Goal: Task Accomplishment & Management: Complete application form

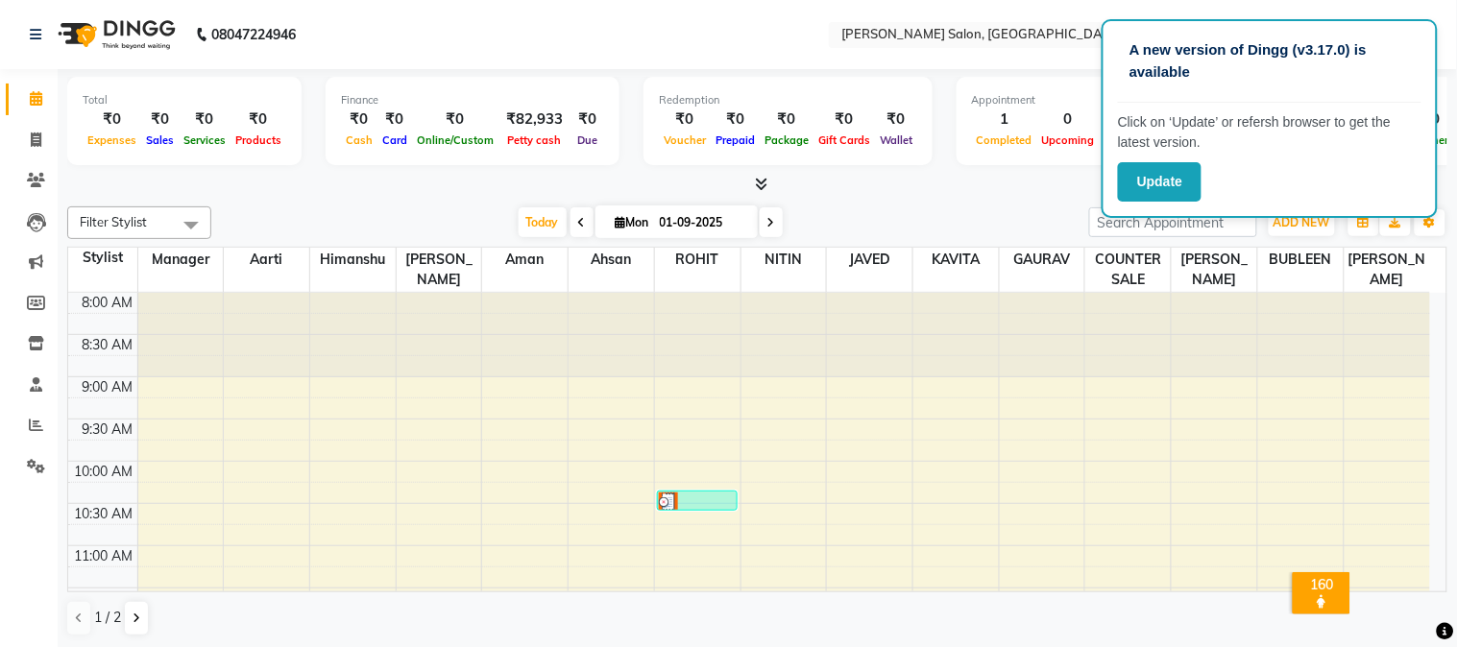
click at [689, 4] on nav "08047224946 Select Location × [PERSON_NAME] Salon, Greenfield Default Panel My …" at bounding box center [728, 34] width 1457 height 69
click at [32, 137] on icon at bounding box center [36, 140] width 11 height 14
select select "service"
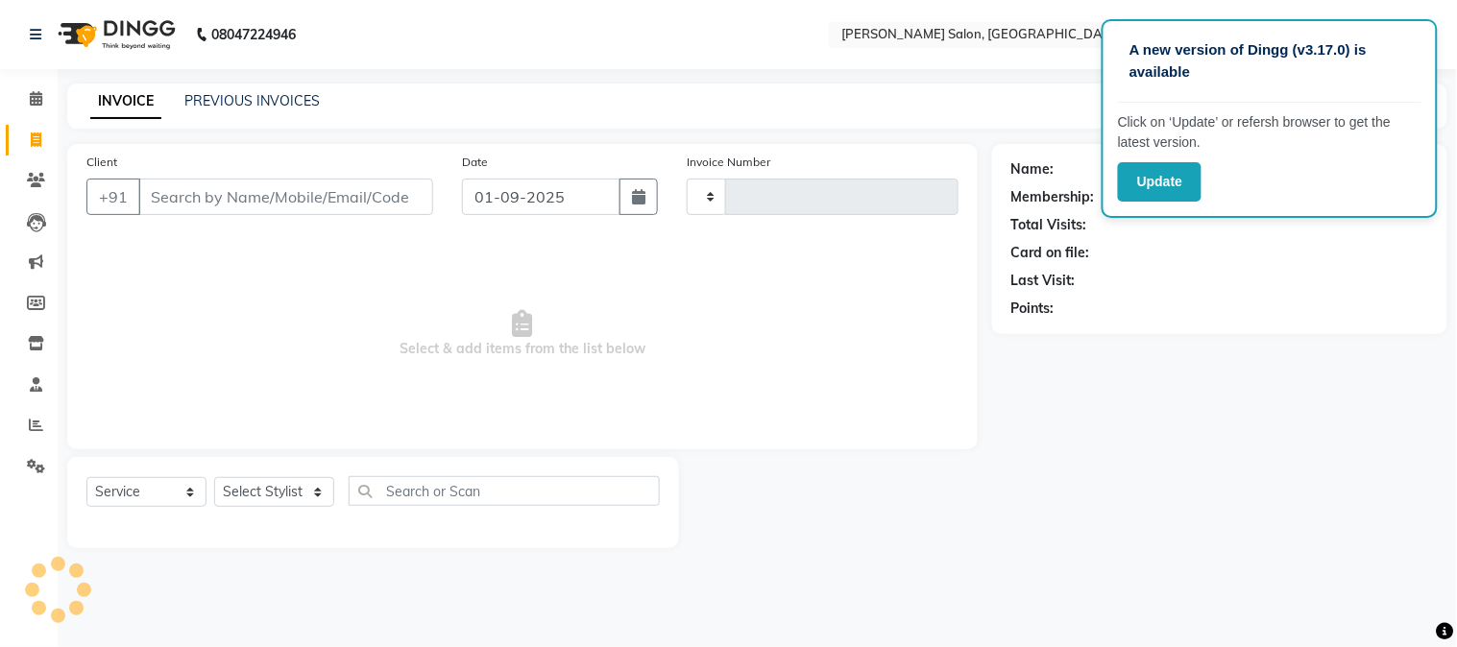
type input "1646"
select select "7672"
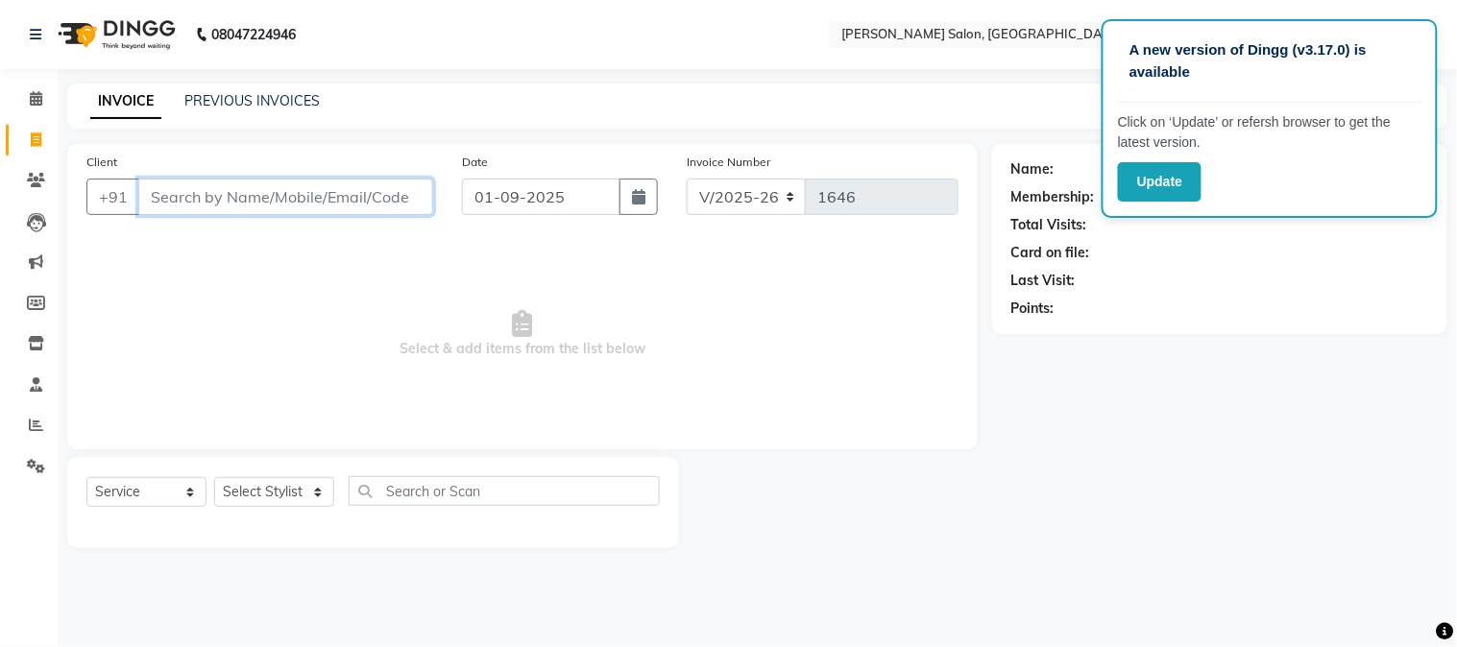
click at [223, 206] on input "Client" at bounding box center [285, 197] width 295 height 36
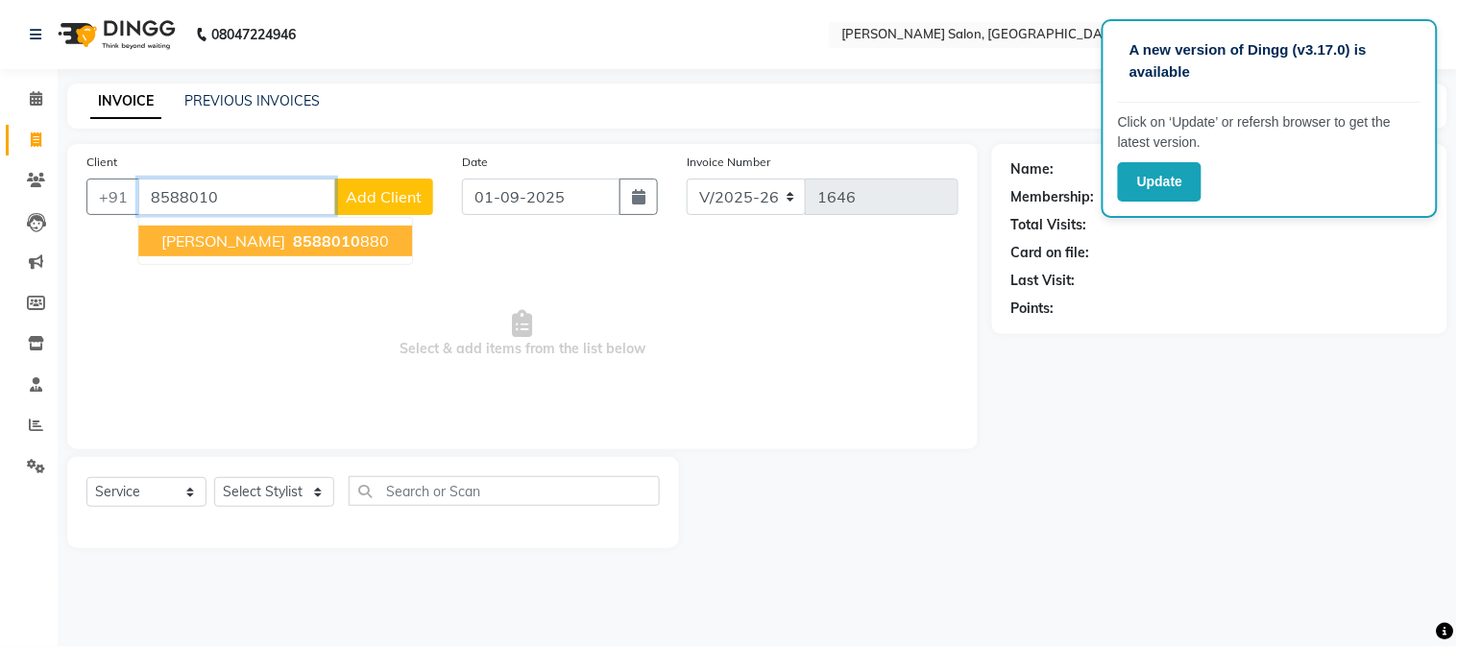
click at [246, 234] on span "[PERSON_NAME]" at bounding box center [223, 240] width 124 height 19
type input "8588010880"
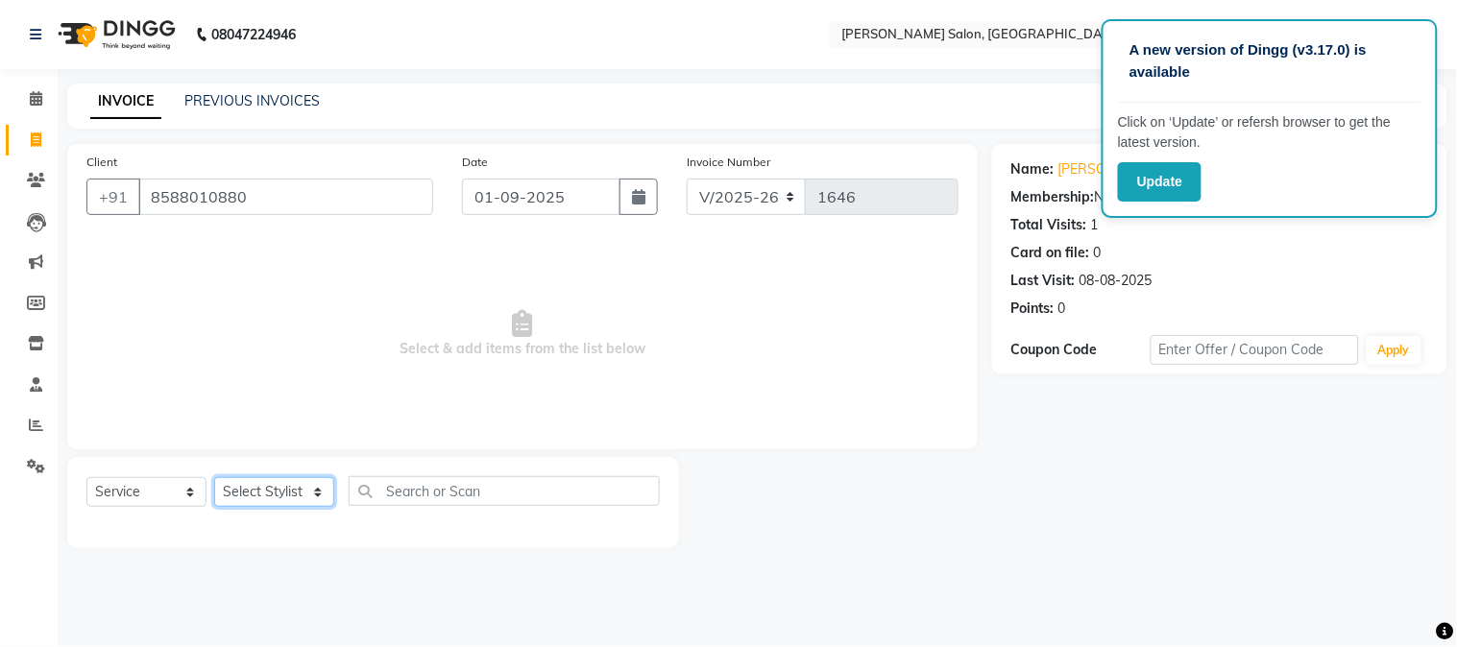
click at [269, 492] on select "Select Stylist Aarti [PERSON_NAME] COUNTER SALE [PERSON_NAME] KAVITA Manager NI…" at bounding box center [274, 492] width 120 height 30
select select "80129"
click at [214, 478] on select "Select Stylist Aarti [PERSON_NAME] COUNTER SALE [PERSON_NAME] KAVITA Manager NI…" at bounding box center [274, 492] width 120 height 30
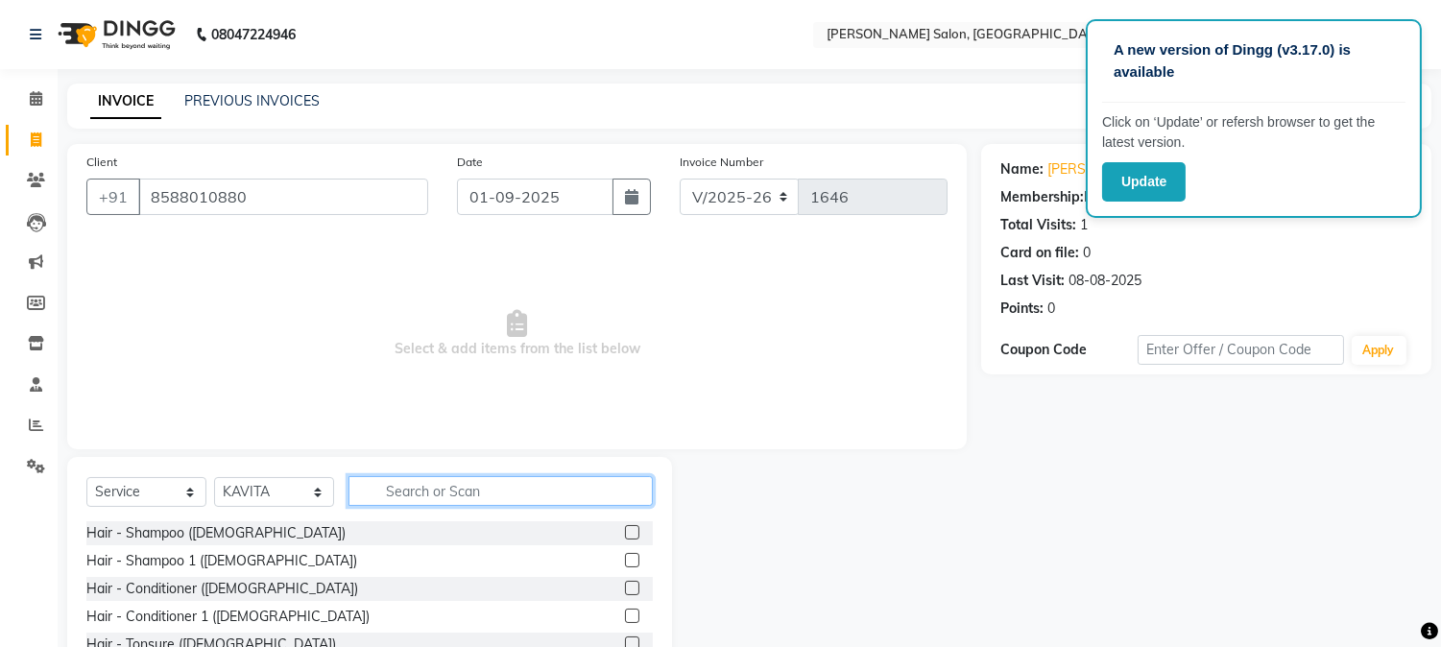
click at [502, 487] on input "text" at bounding box center [501, 491] width 304 height 30
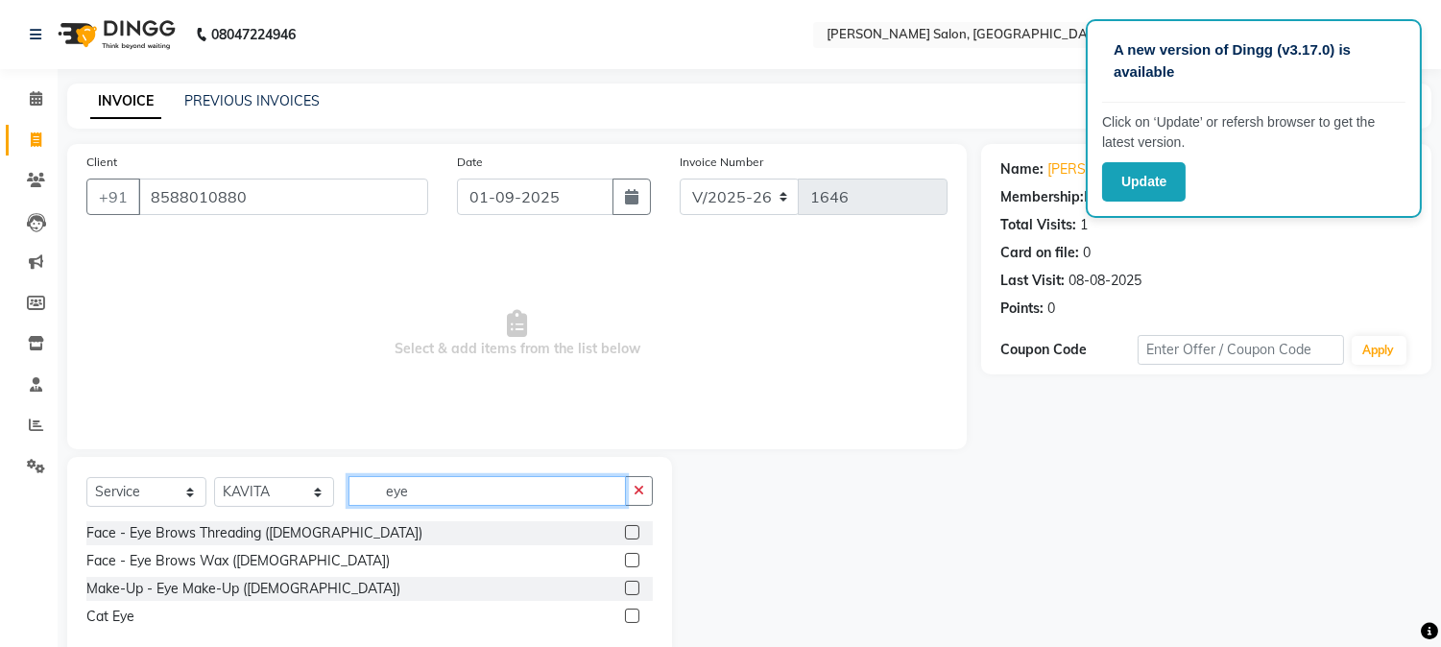
type input "eye"
click at [628, 531] on label at bounding box center [632, 532] width 14 height 14
click at [628, 531] on input "checkbox" at bounding box center [631, 533] width 12 height 12
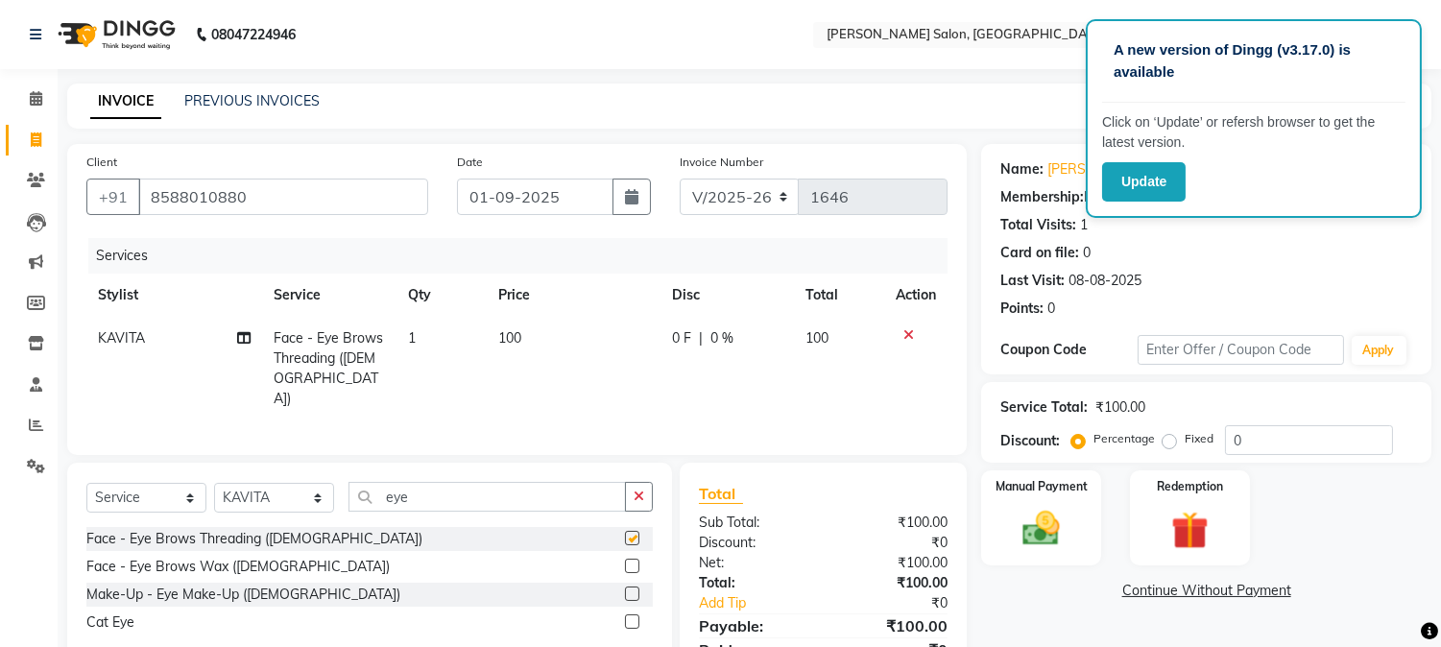
checkbox input "false"
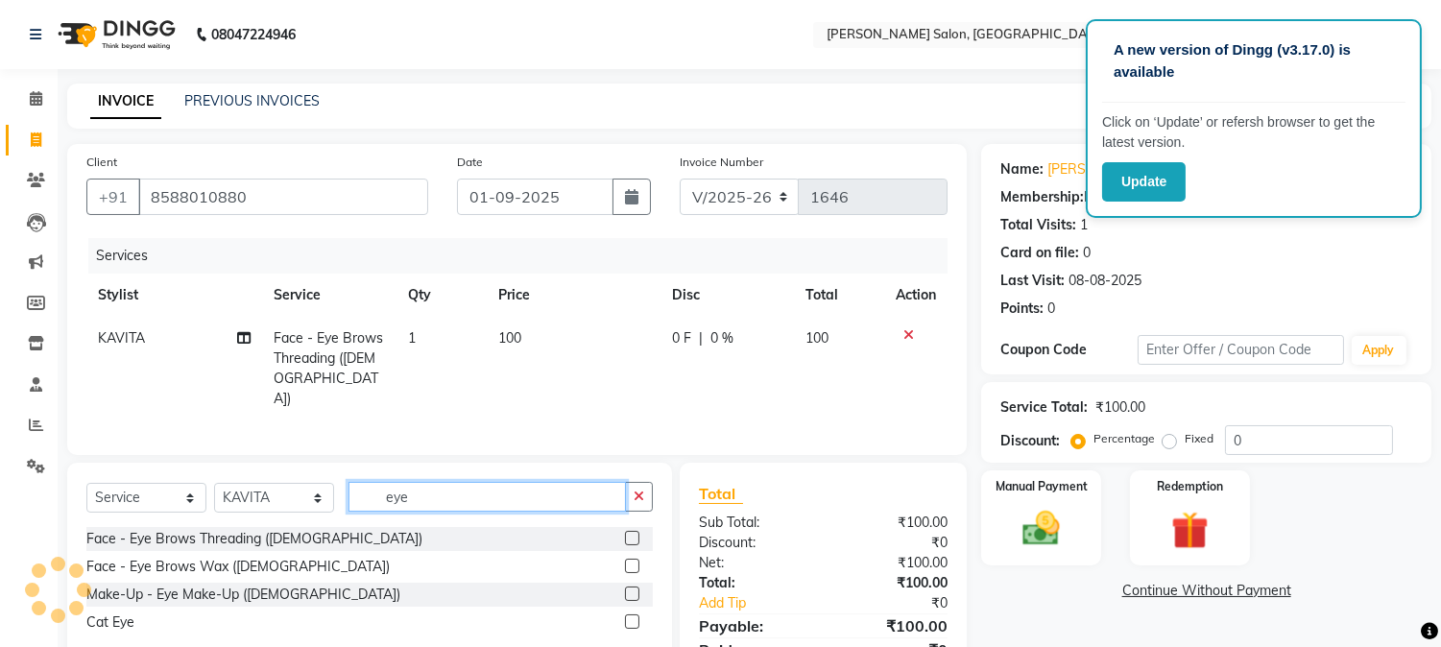
click at [501, 490] on input "eye" at bounding box center [488, 497] width 278 height 30
type input "e"
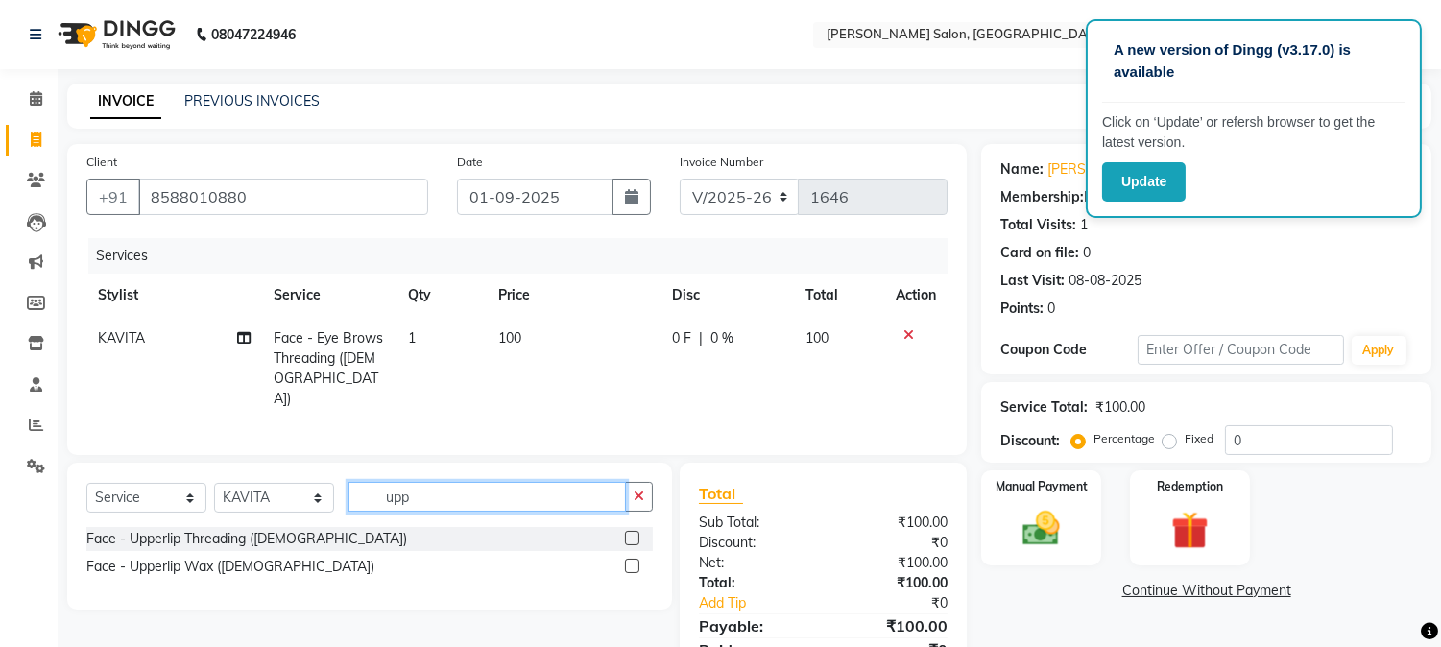
type input "upp"
click at [632, 531] on label at bounding box center [632, 538] width 14 height 14
click at [632, 533] on input "checkbox" at bounding box center [631, 539] width 12 height 12
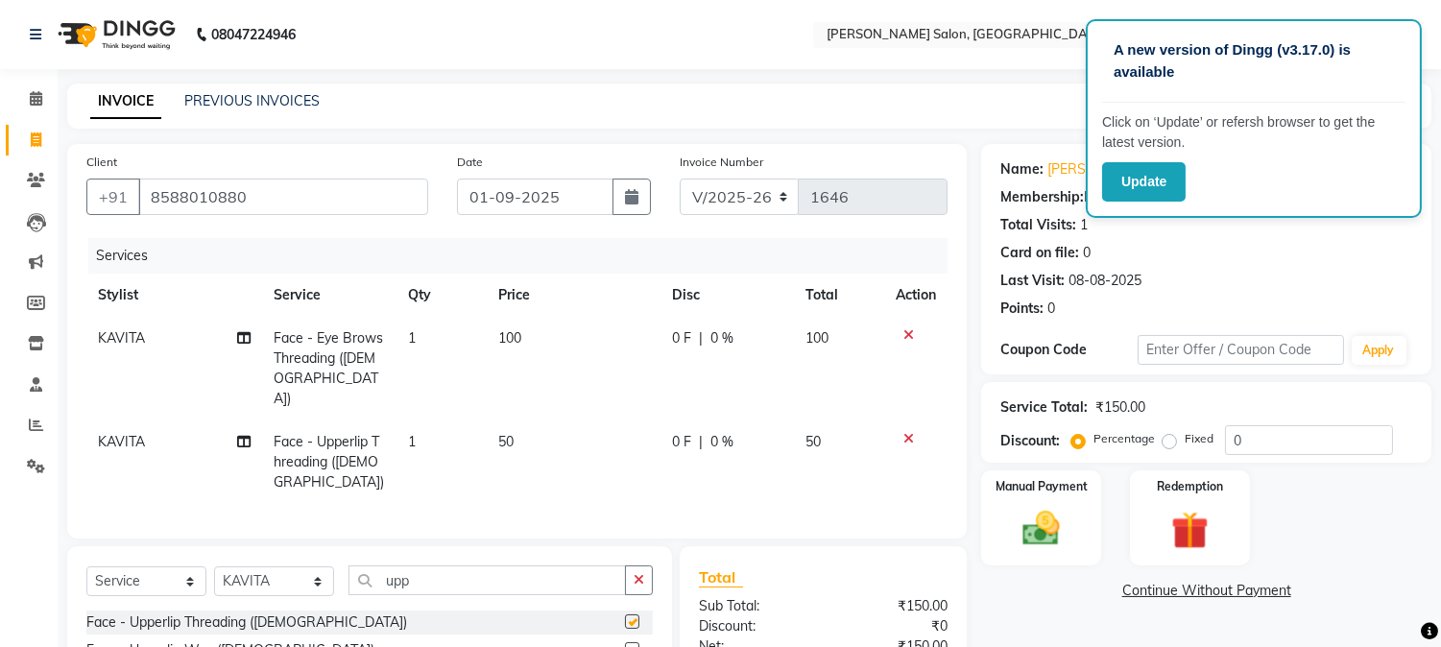
checkbox input "false"
click at [471, 567] on input "upp" at bounding box center [488, 581] width 278 height 30
type input "u"
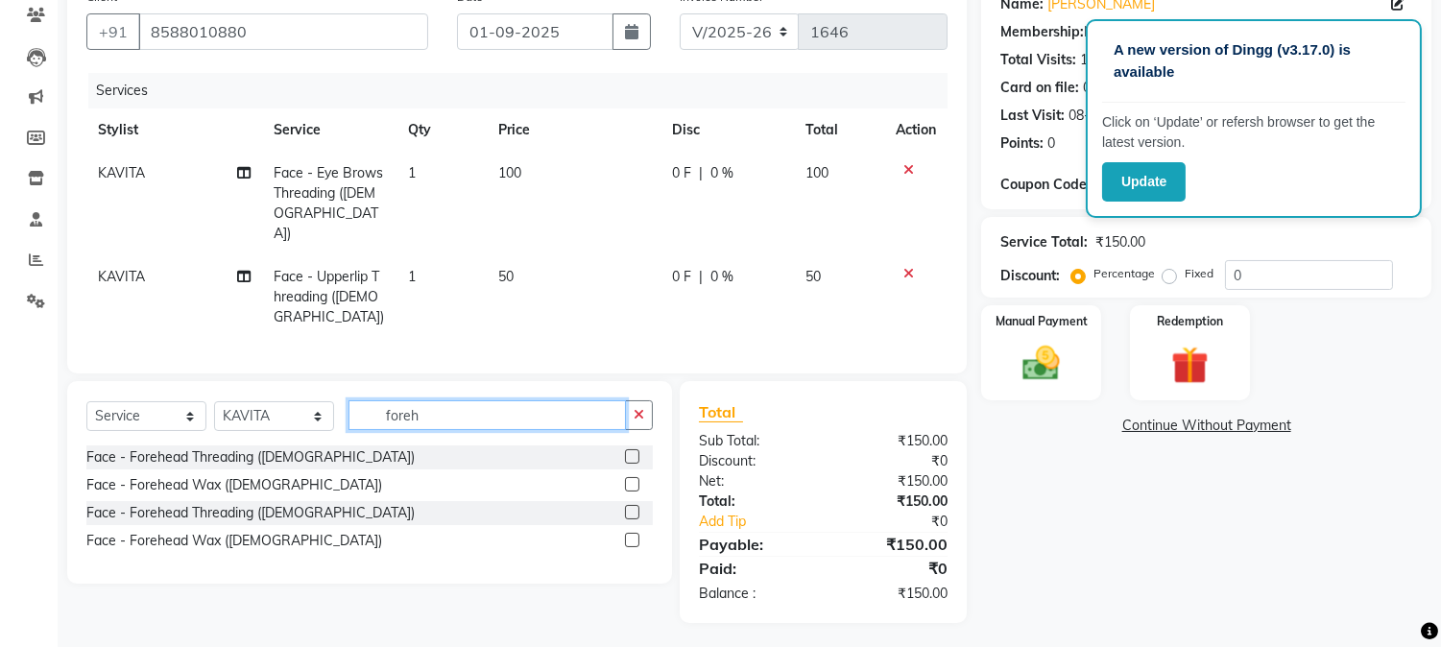
type input "foreh"
click at [631, 510] on label at bounding box center [632, 512] width 14 height 14
click at [631, 510] on input "checkbox" at bounding box center [631, 513] width 12 height 12
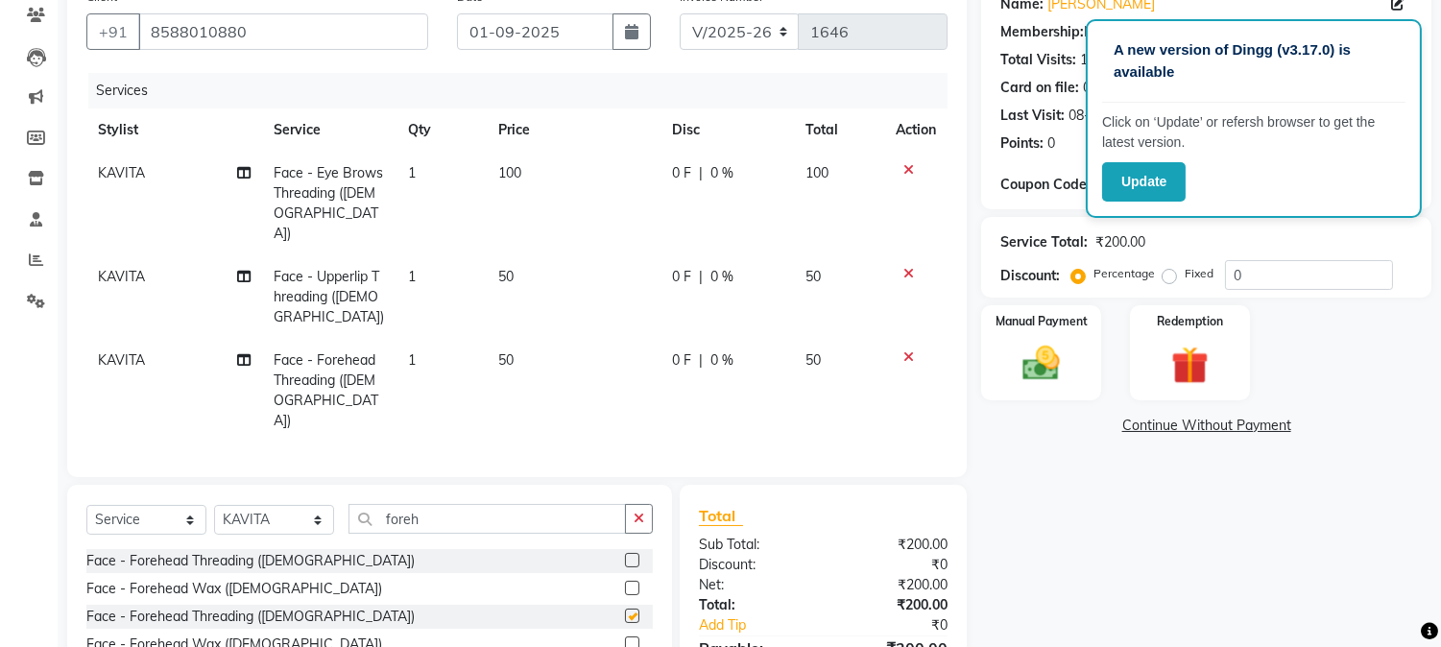
checkbox input "false"
click at [1002, 385] on div "Manual Payment" at bounding box center [1041, 352] width 125 height 98
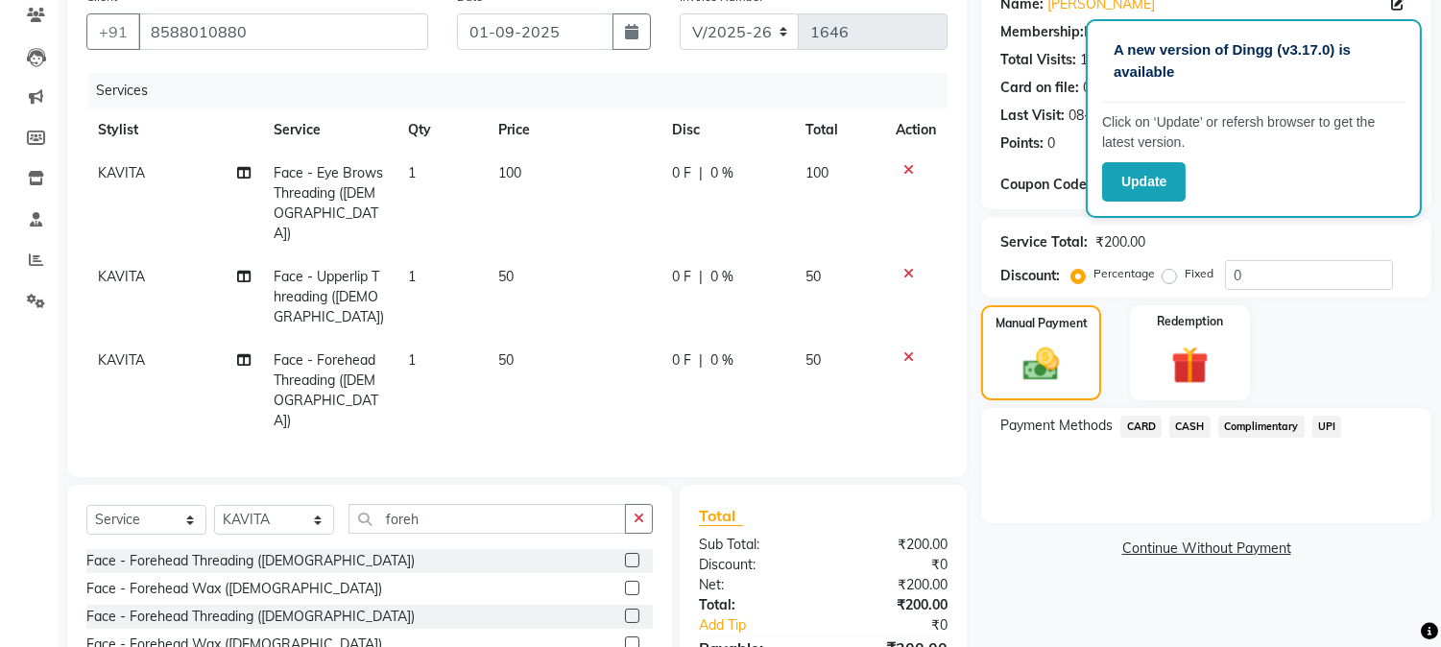
scroll to position [207, 0]
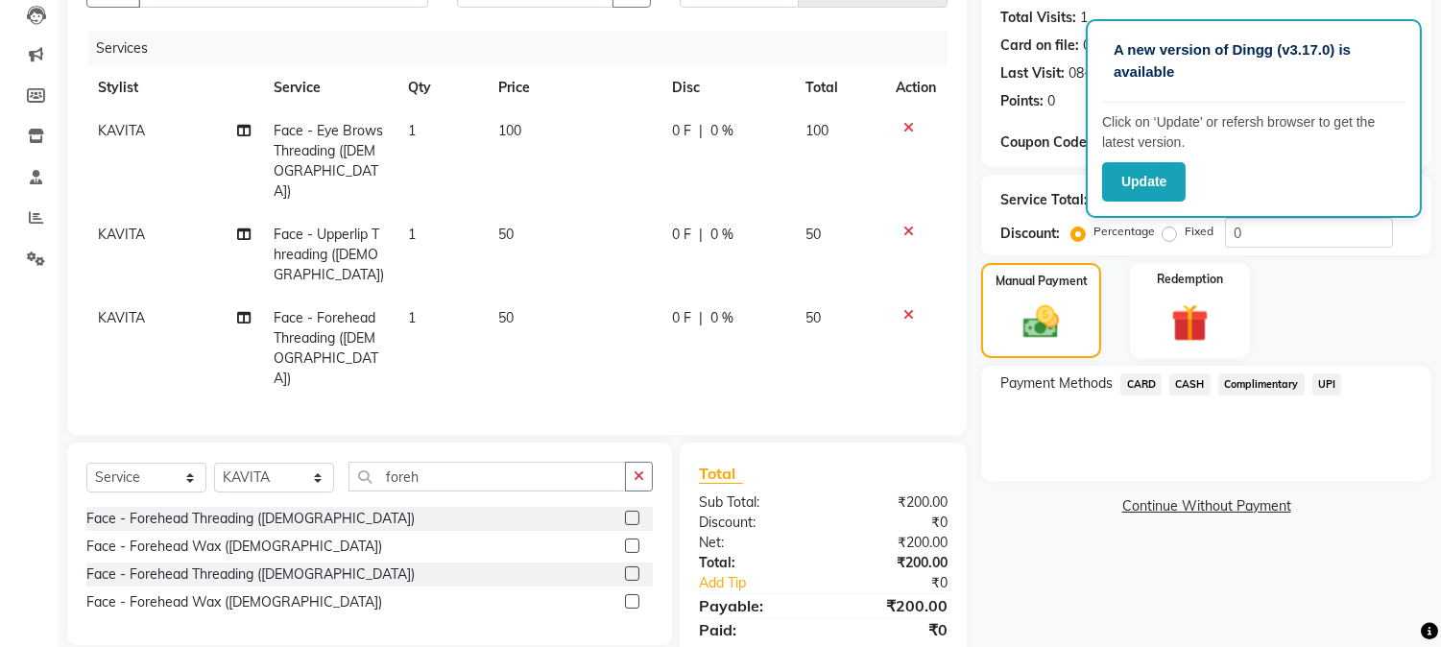
click at [1328, 382] on span "UPI" at bounding box center [1328, 385] width 30 height 22
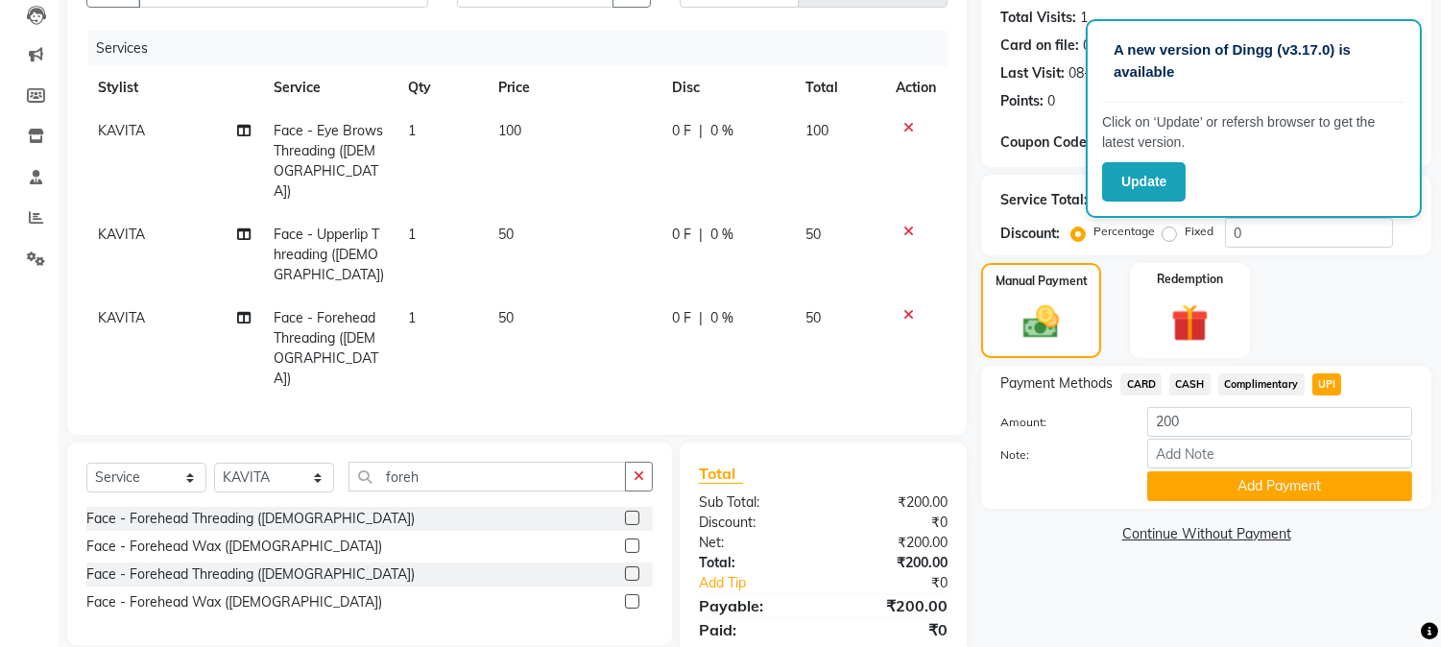
drag, startPoint x: 1269, startPoint y: 482, endPoint x: 1282, endPoint y: 477, distance: 14.3
click at [1282, 477] on button "Add Payment" at bounding box center [1280, 486] width 265 height 30
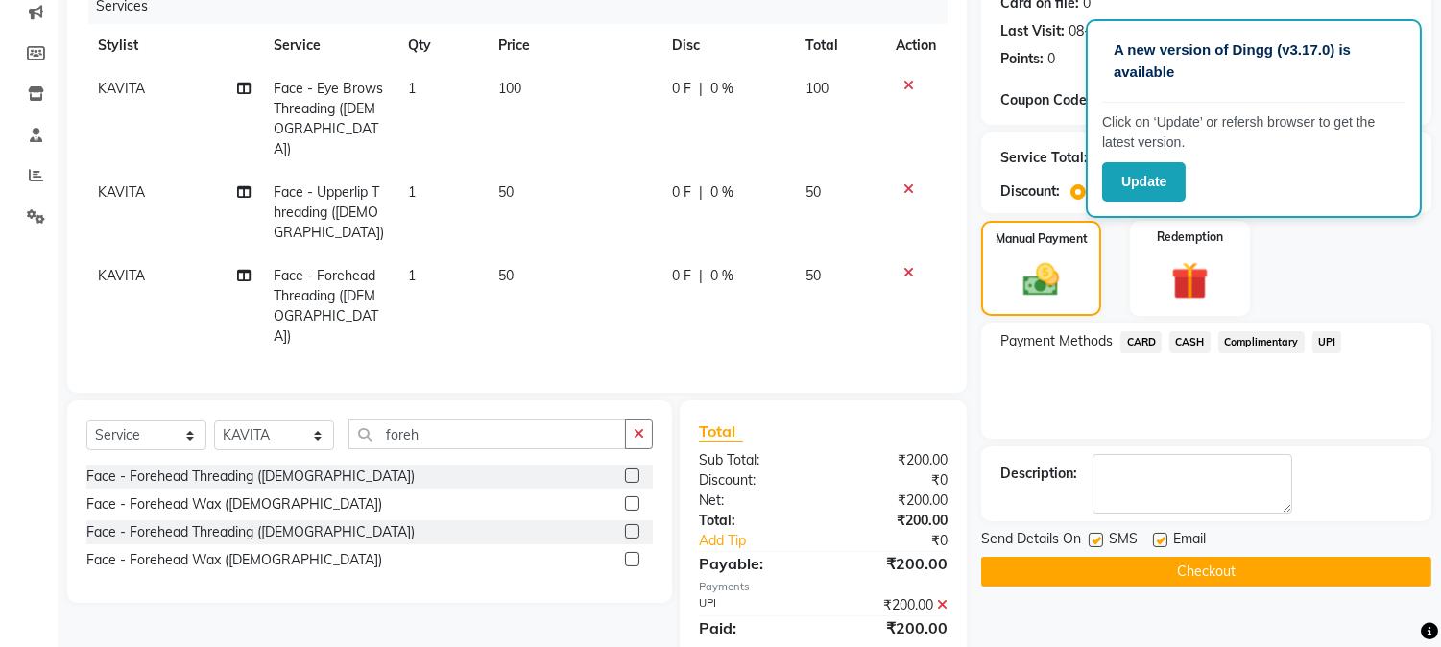
scroll to position [289, 0]
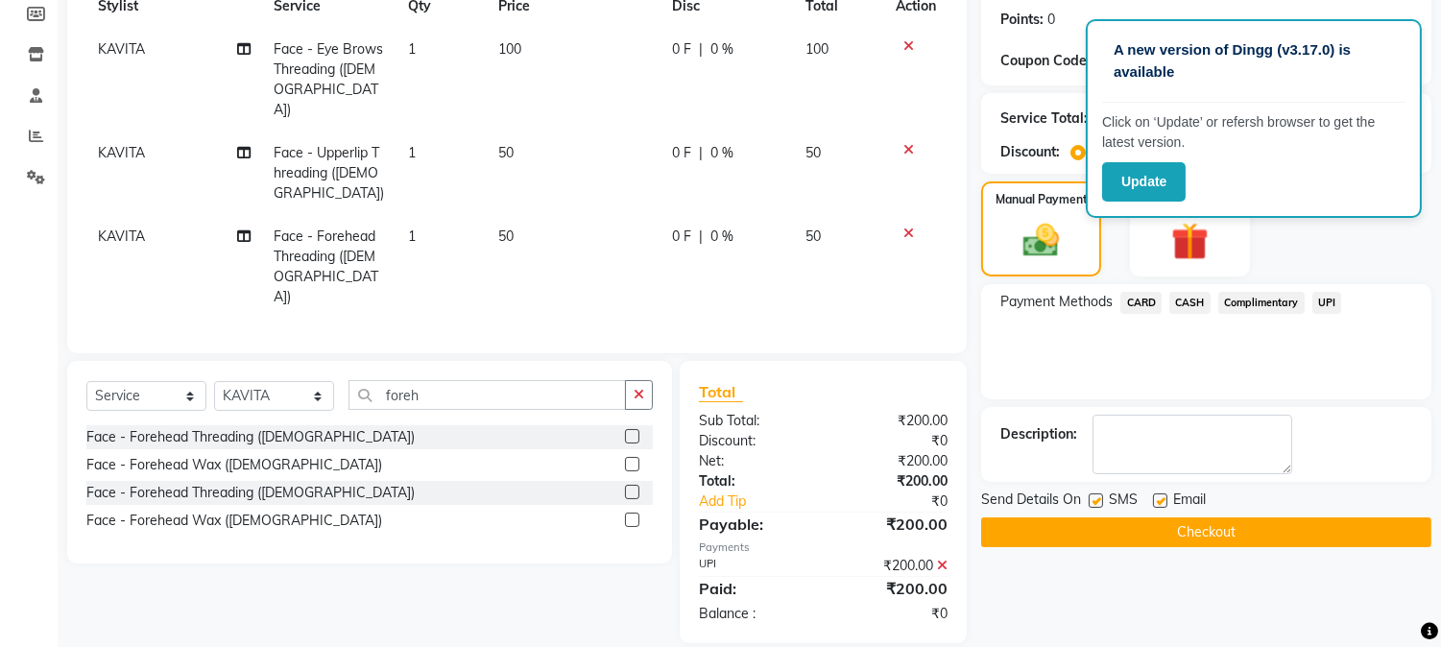
click at [1357, 534] on button "Checkout" at bounding box center [1206, 533] width 450 height 30
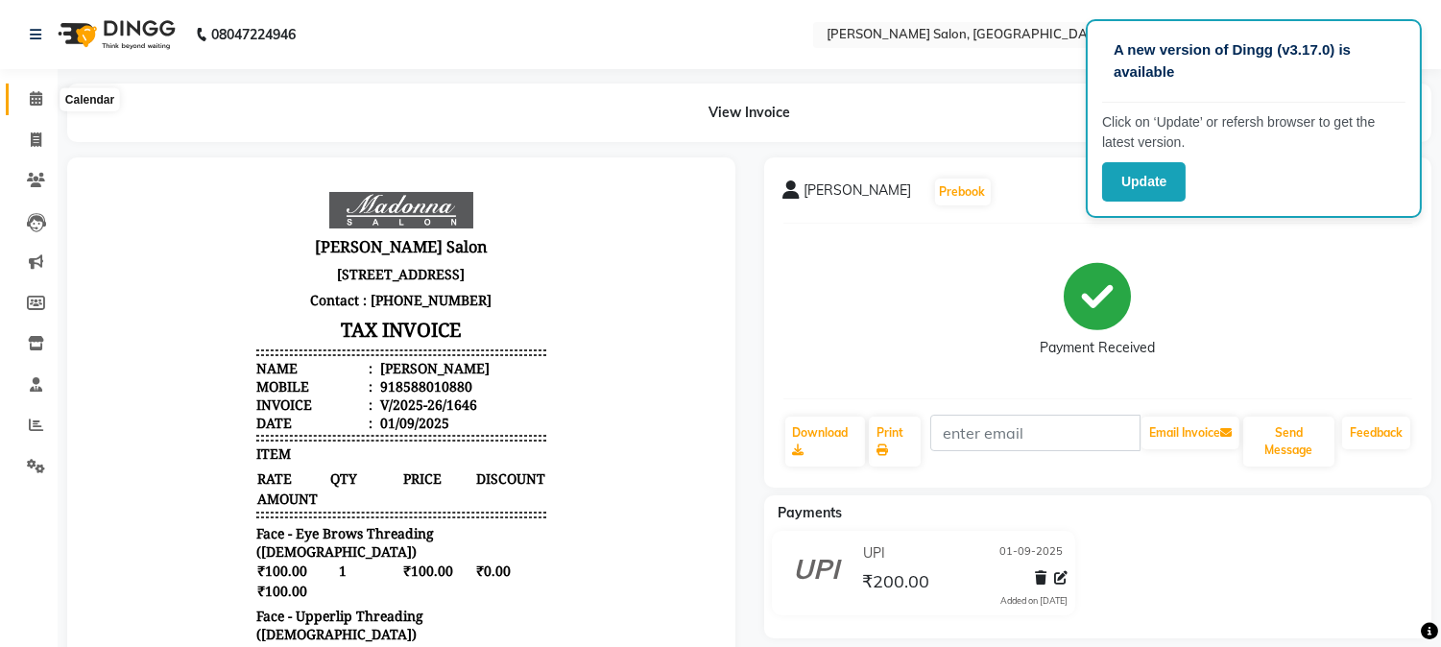
click at [30, 97] on icon at bounding box center [36, 98] width 12 height 14
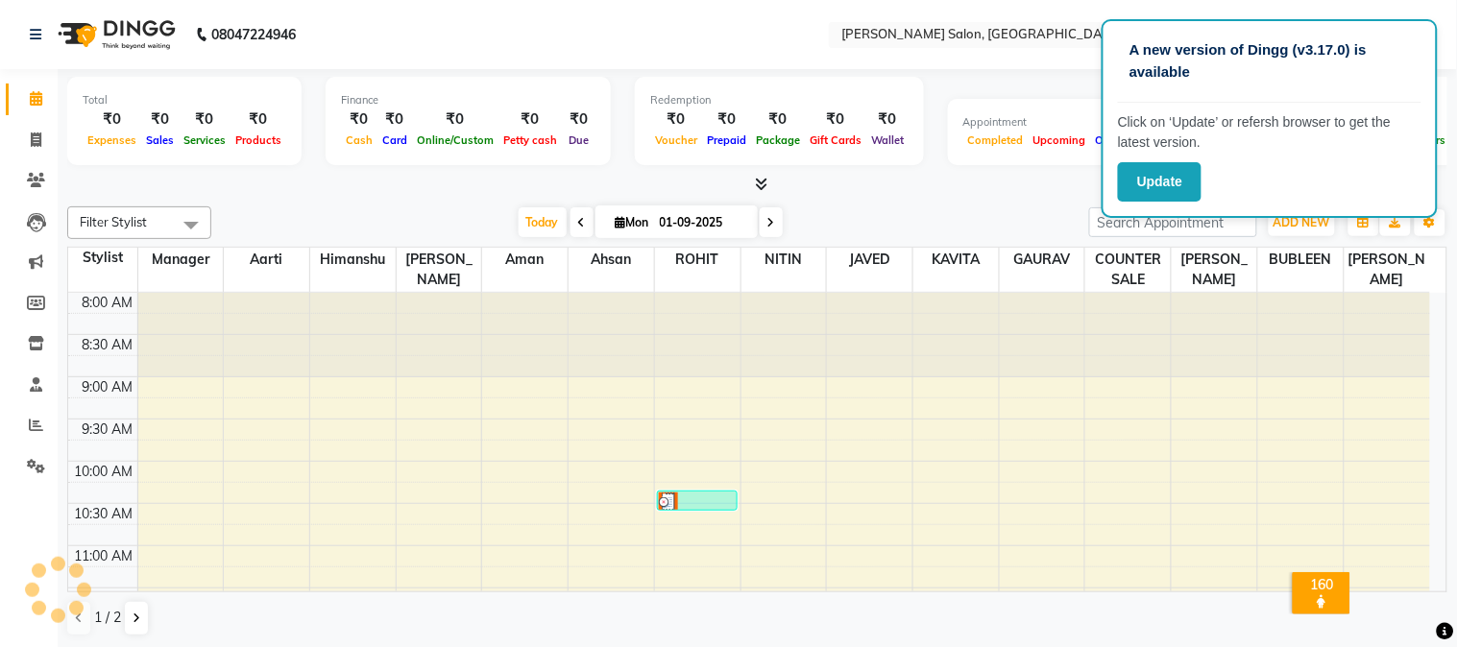
scroll to position [341, 0]
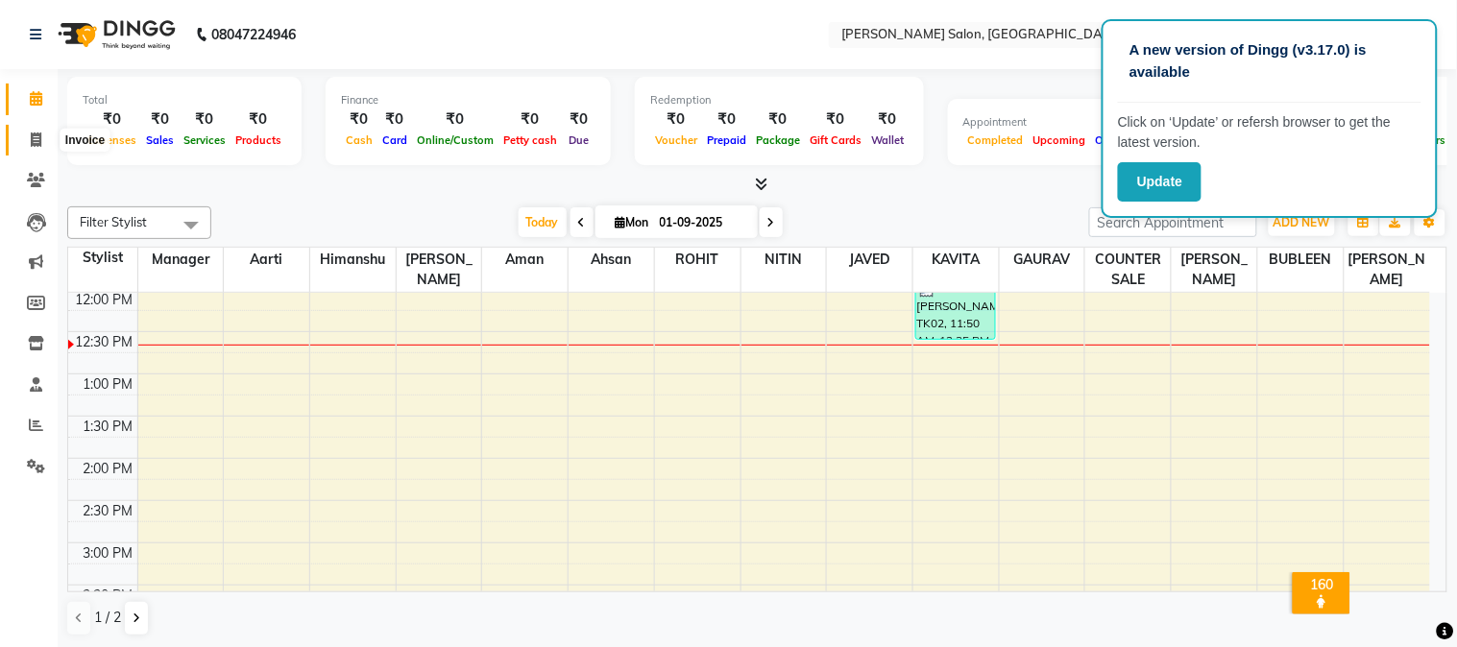
click at [31, 137] on icon at bounding box center [36, 140] width 11 height 14
select select "7672"
select select "service"
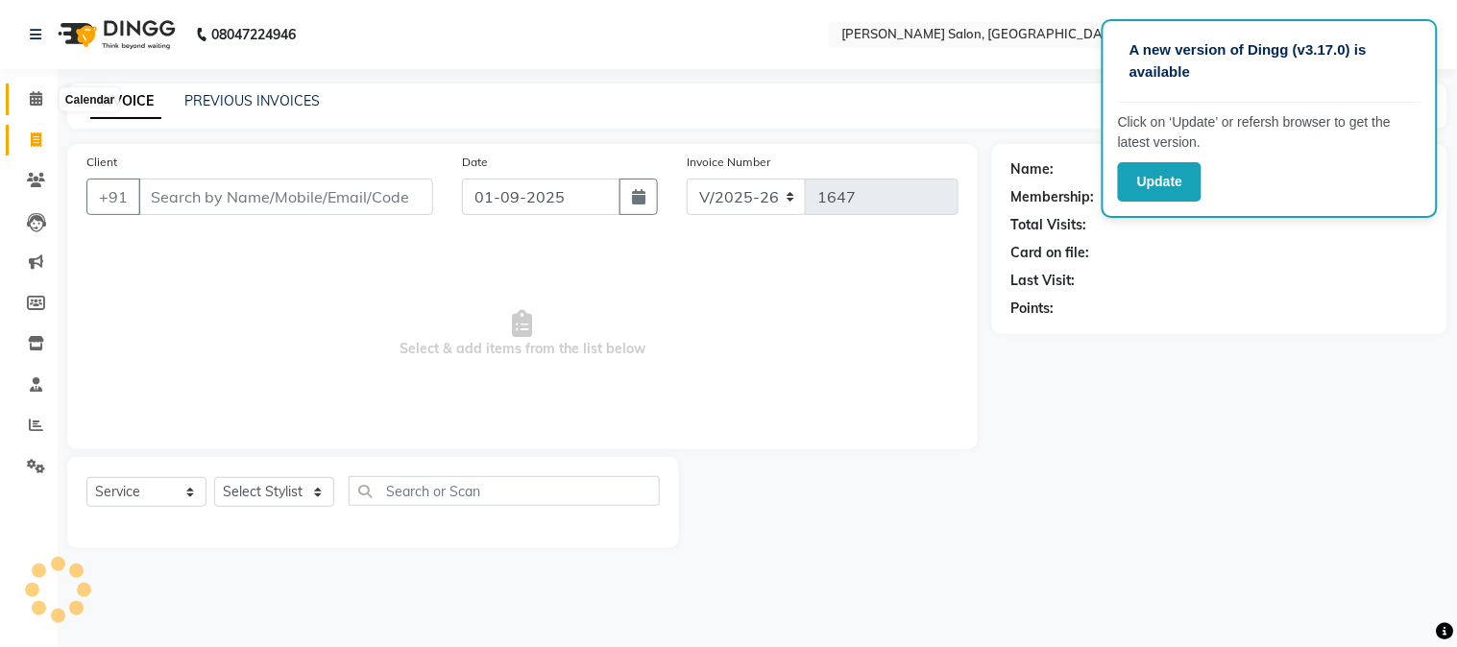
click at [36, 96] on icon at bounding box center [36, 98] width 12 height 14
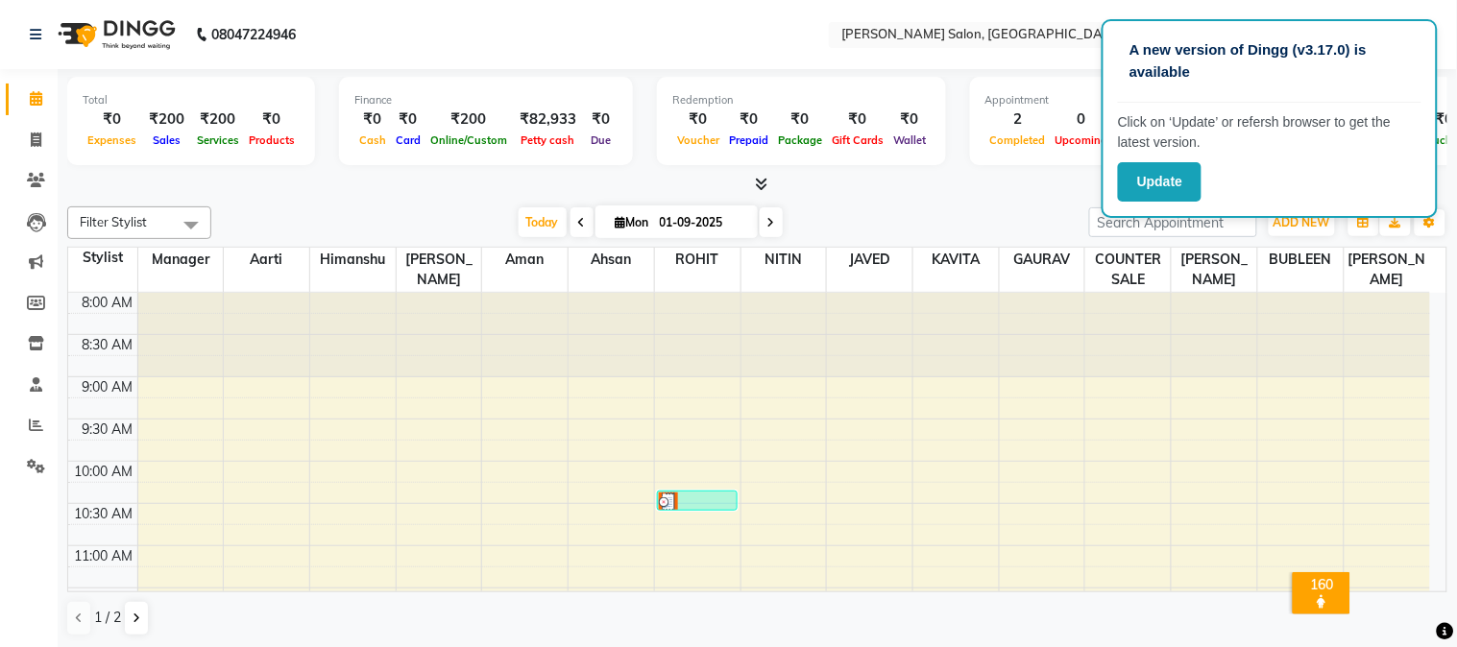
click at [536, 125] on div "₹82,933" at bounding box center [548, 120] width 72 height 22
select select "6803"
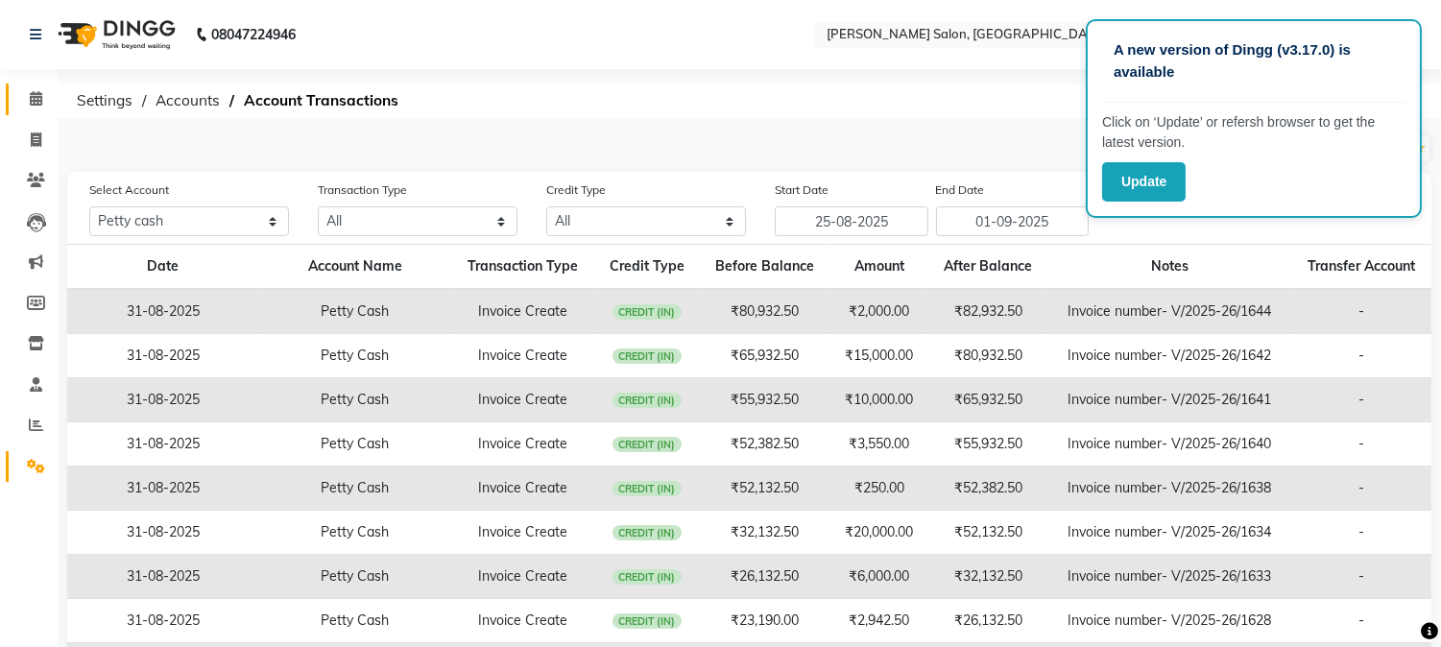
click at [33, 92] on icon at bounding box center [36, 98] width 12 height 14
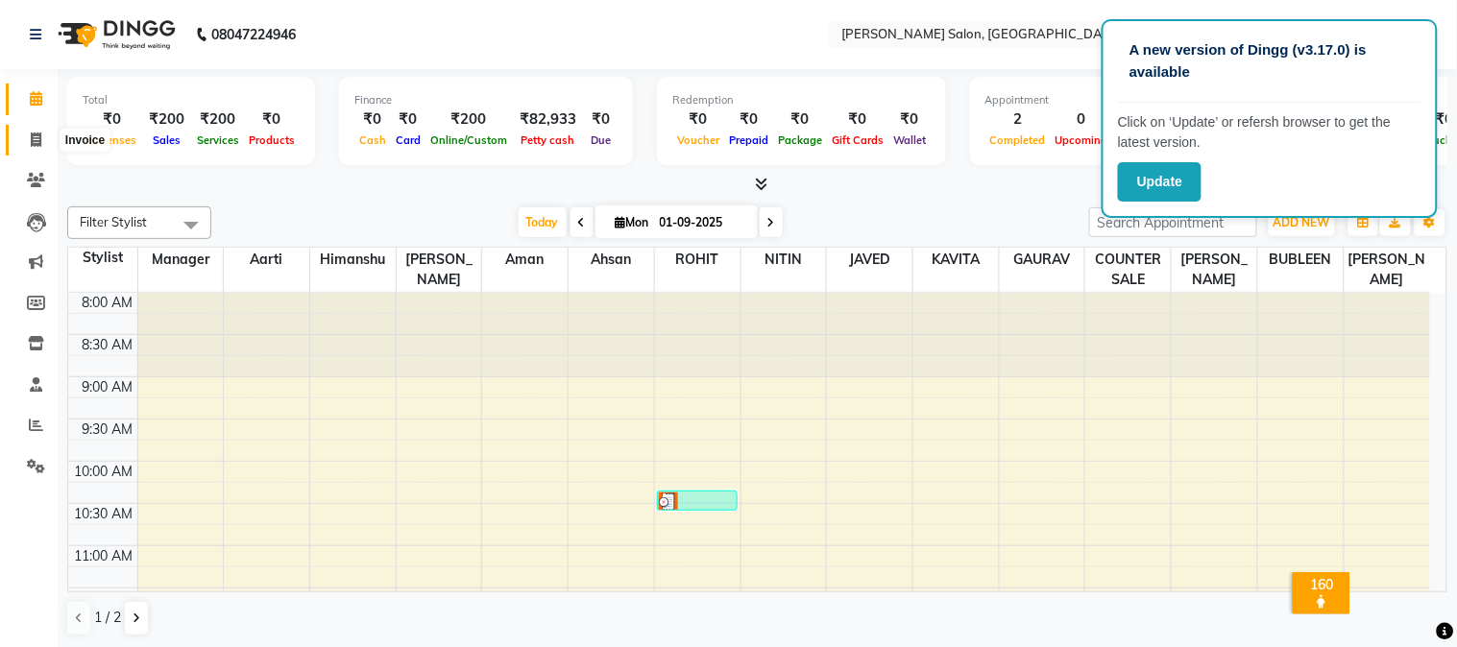
click at [33, 141] on icon at bounding box center [36, 140] width 11 height 14
select select "service"
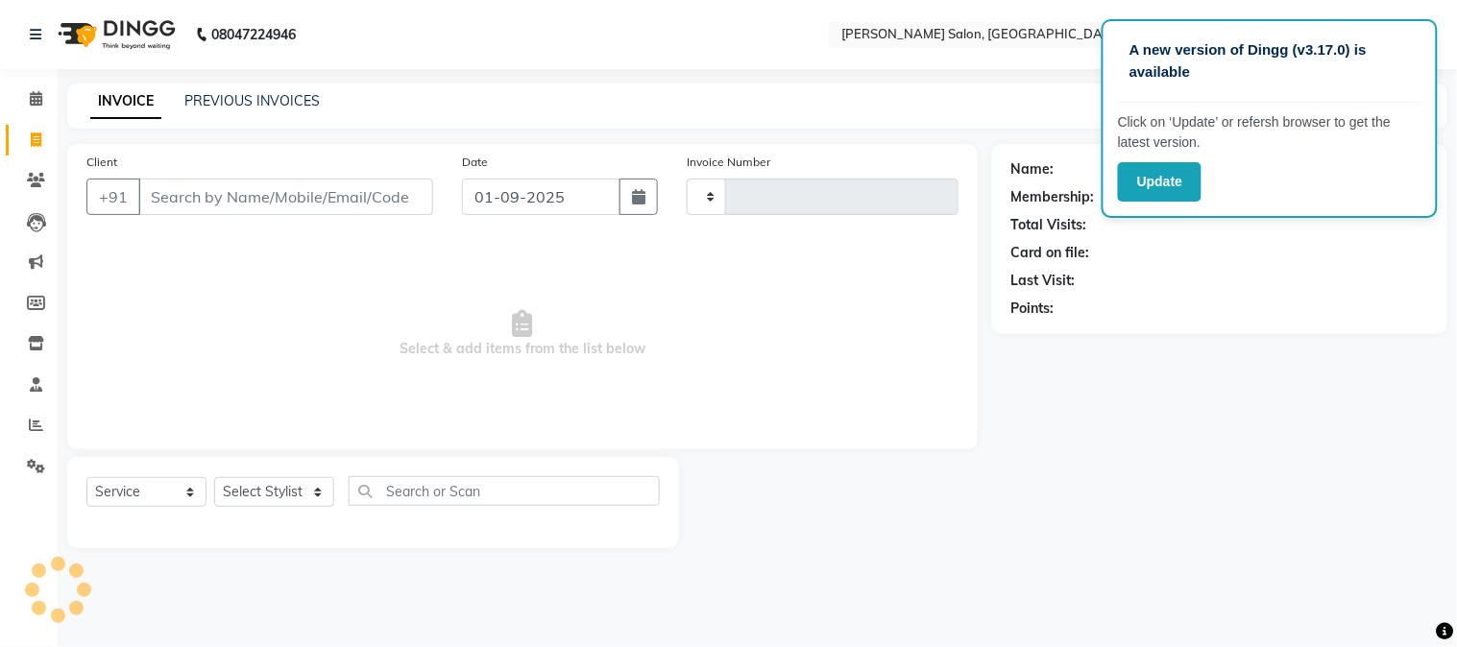
type input "1647"
select select "7672"
click at [274, 195] on input "Client" at bounding box center [285, 197] width 295 height 36
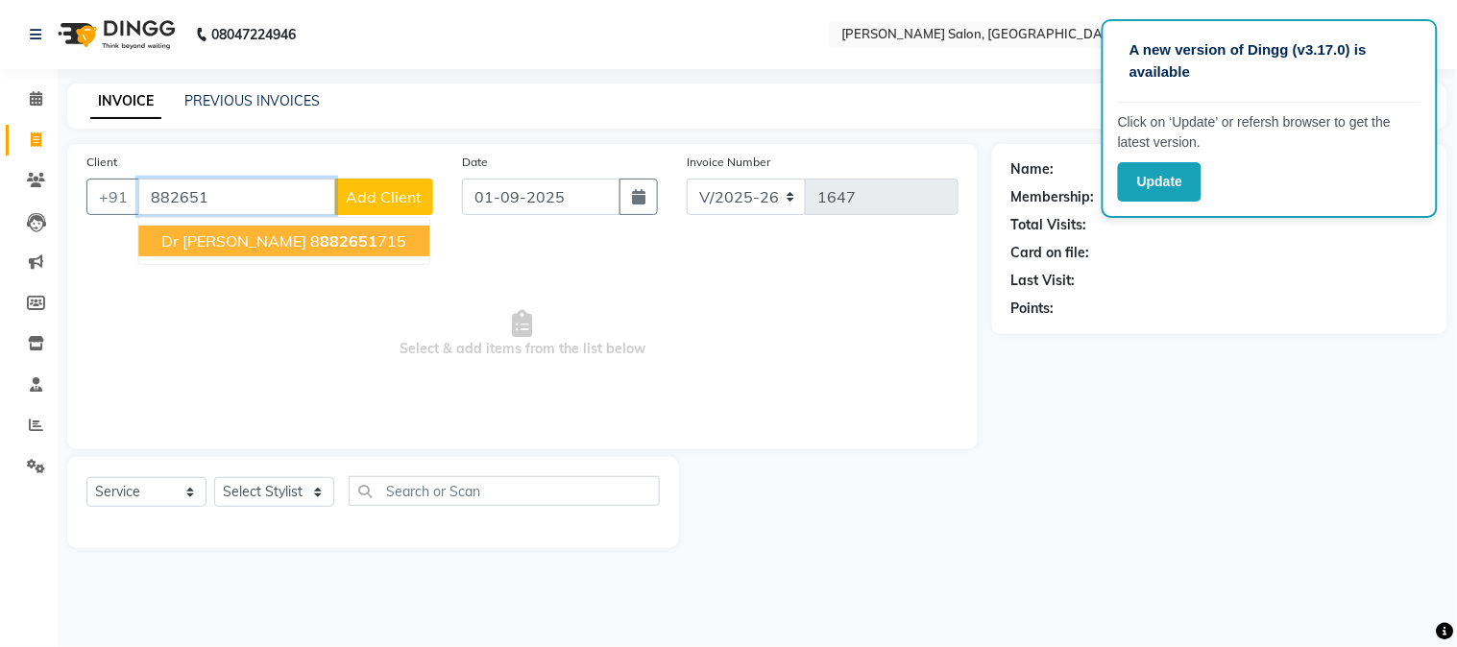
click at [320, 236] on span "882651" at bounding box center [349, 240] width 58 height 19
type input "8882651715"
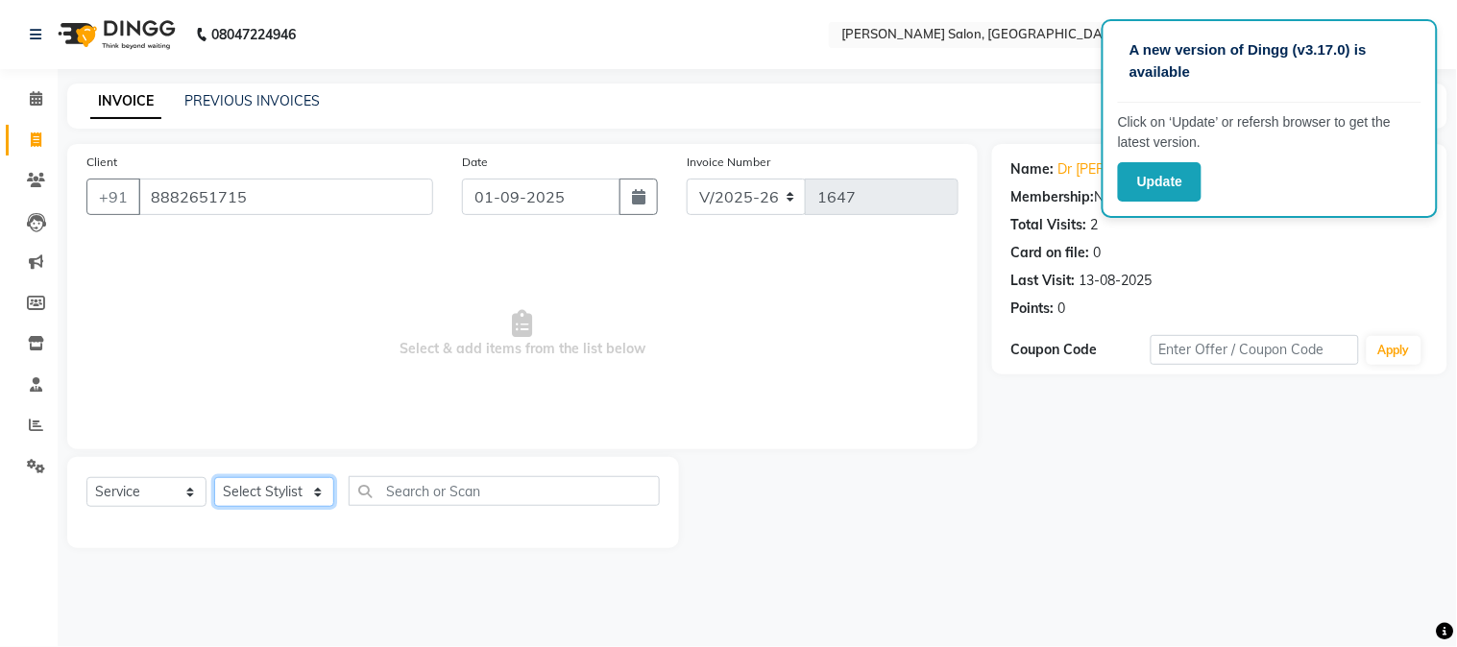
click at [288, 503] on select "Select Stylist Aarti [PERSON_NAME] COUNTER SALE [PERSON_NAME] KAVITA Manager NI…" at bounding box center [274, 492] width 120 height 30
select select "72505"
click at [214, 478] on select "Select Stylist Aarti [PERSON_NAME] COUNTER SALE [PERSON_NAME] KAVITA Manager NI…" at bounding box center [274, 492] width 120 height 30
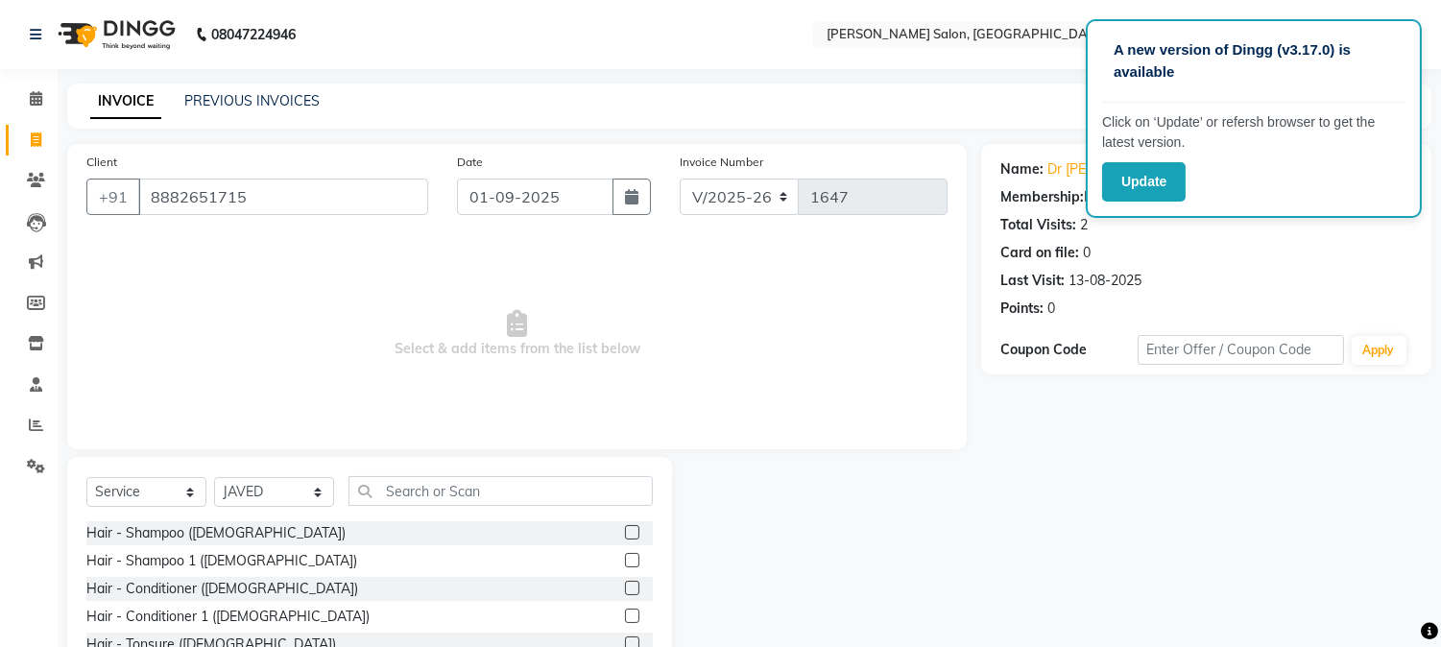
drag, startPoint x: 517, startPoint y: 459, endPoint x: 522, endPoint y: 481, distance: 22.8
click at [521, 476] on div "Client [PHONE_NUMBER] Date [DATE] Invoice Number V/2025 V/[PHONE_NUMBER] Select…" at bounding box center [517, 442] width 929 height 596
drag, startPoint x: 521, startPoint y: 481, endPoint x: 519, endPoint y: 469, distance: 12.8
click at [521, 478] on input "text" at bounding box center [501, 491] width 304 height 30
drag, startPoint x: 434, startPoint y: 475, endPoint x: 437, endPoint y: 485, distance: 10.0
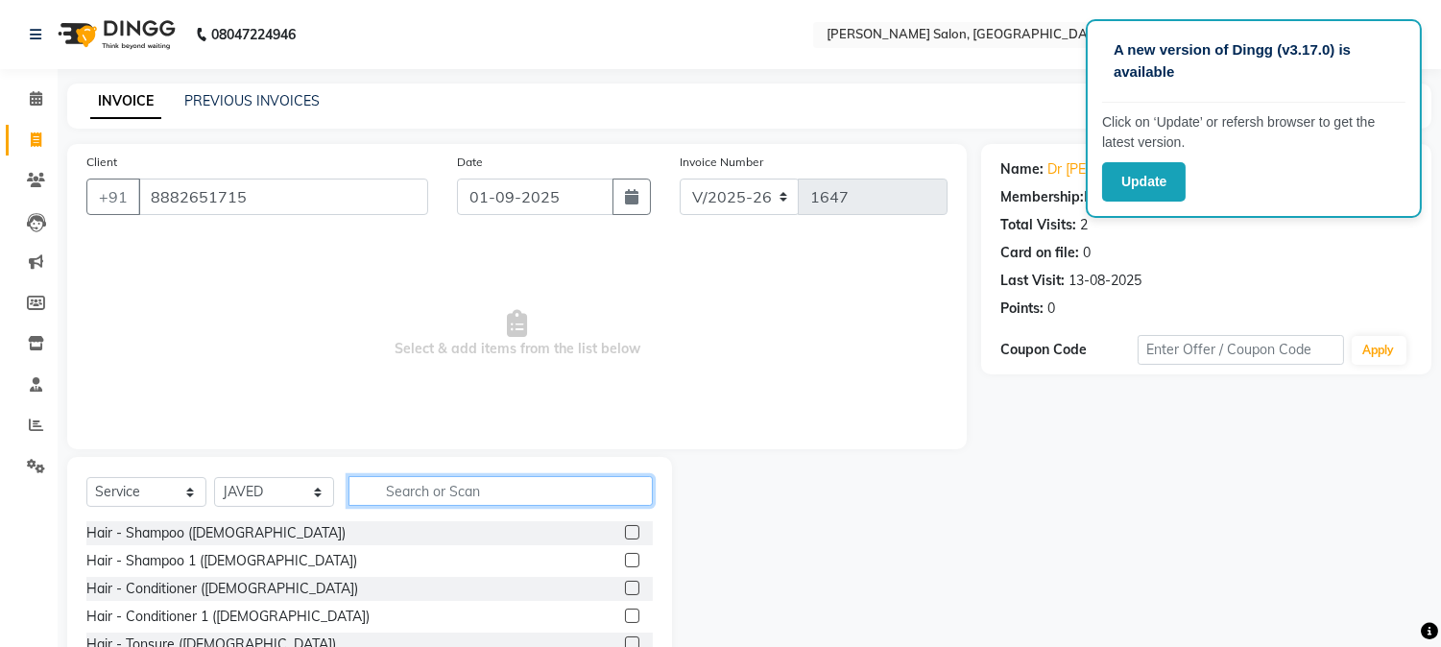
click at [434, 478] on input "text" at bounding box center [501, 491] width 304 height 30
click at [435, 496] on input "text" at bounding box center [501, 491] width 304 height 30
click at [443, 492] on input "text" at bounding box center [501, 491] width 304 height 30
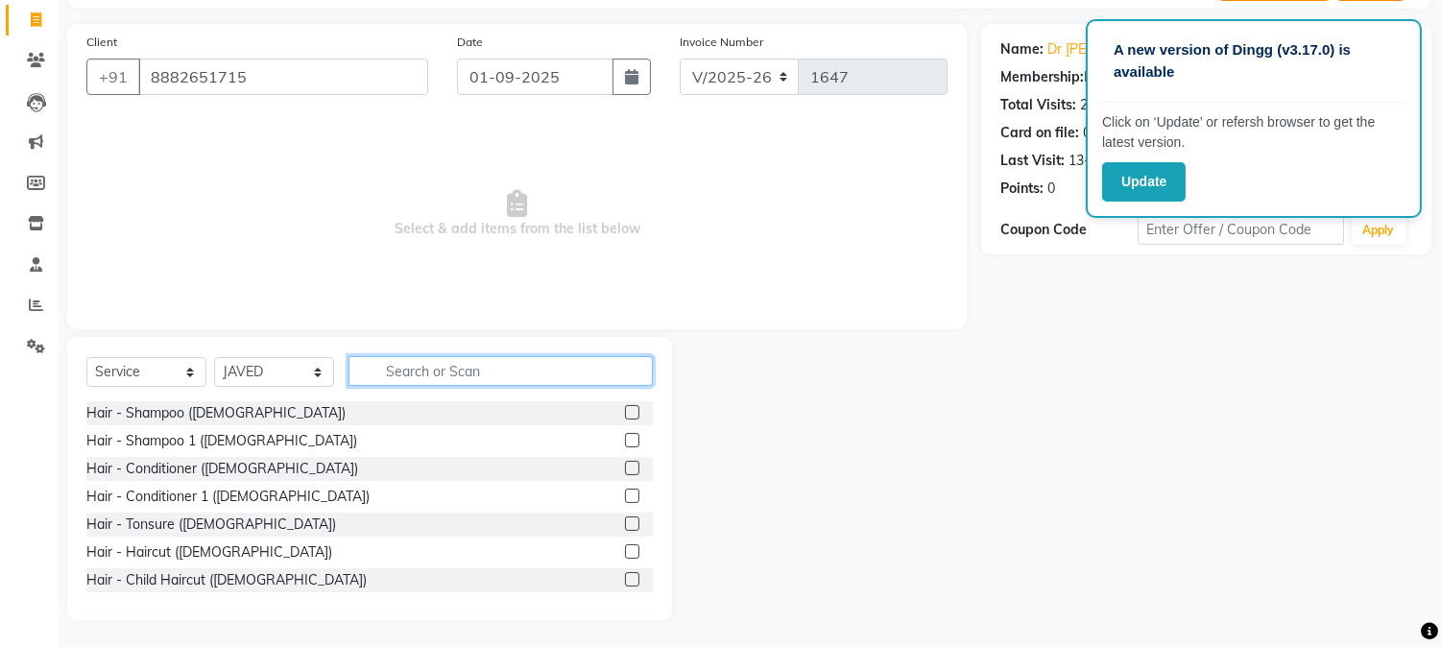
scroll to position [121, 0]
click at [485, 368] on input "text" at bounding box center [501, 370] width 304 height 30
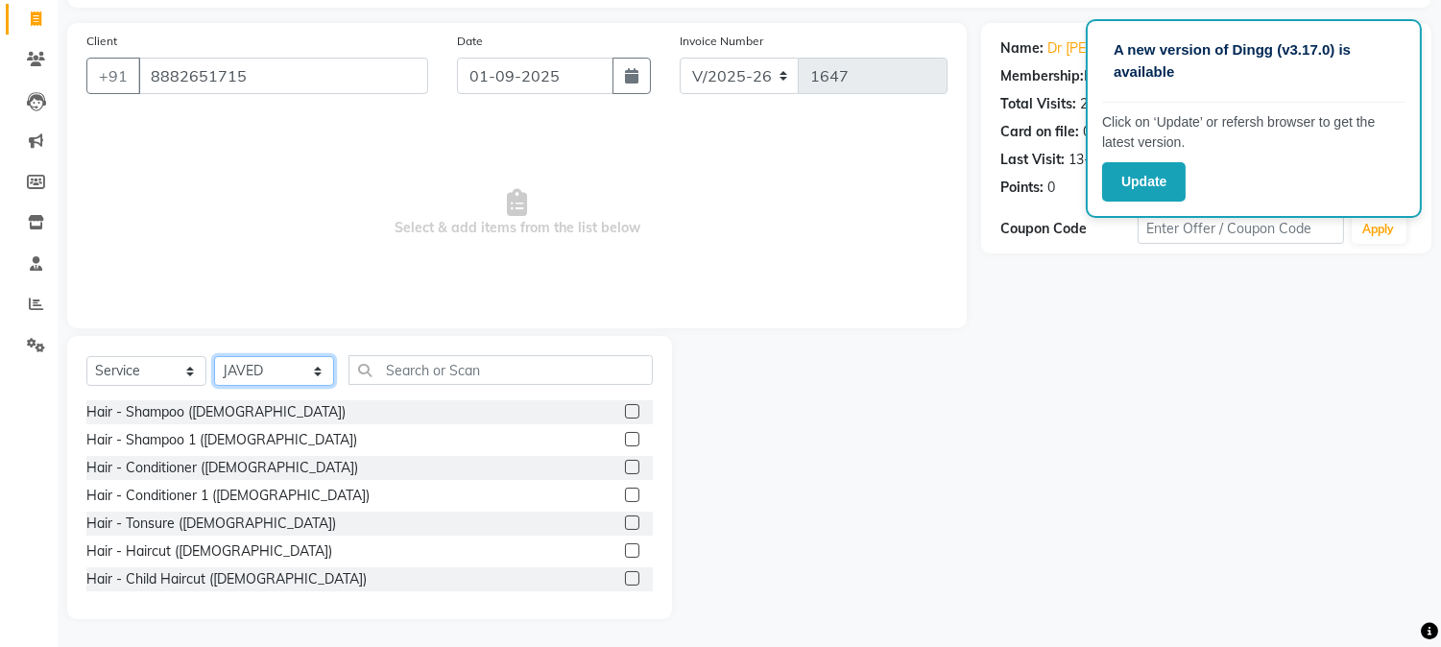
click at [300, 370] on select "Select Stylist Aarti [PERSON_NAME] COUNTER SALE [PERSON_NAME] KAVITA Manager NI…" at bounding box center [274, 371] width 120 height 30
click at [382, 377] on input "text" at bounding box center [501, 370] width 304 height 30
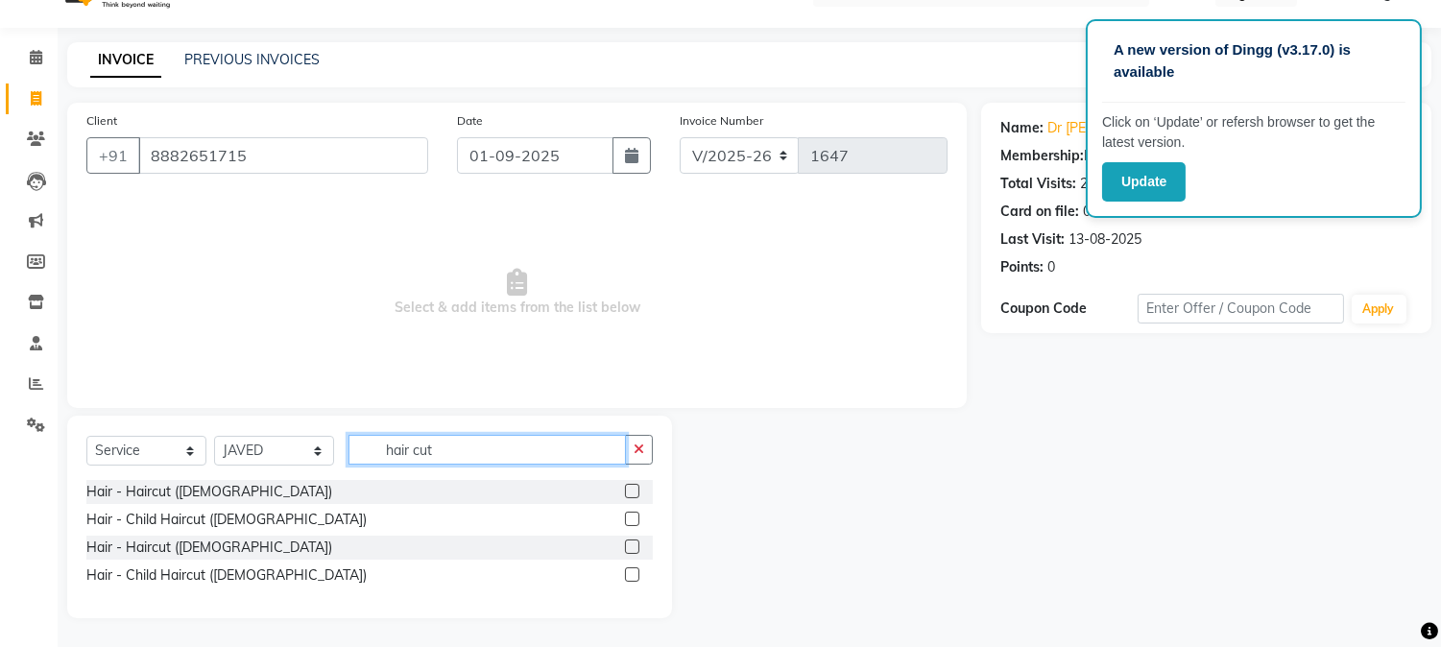
scroll to position [41, 0]
type input "hair cut"
click at [635, 490] on label at bounding box center [632, 491] width 14 height 14
click at [635, 490] on input "checkbox" at bounding box center [631, 492] width 12 height 12
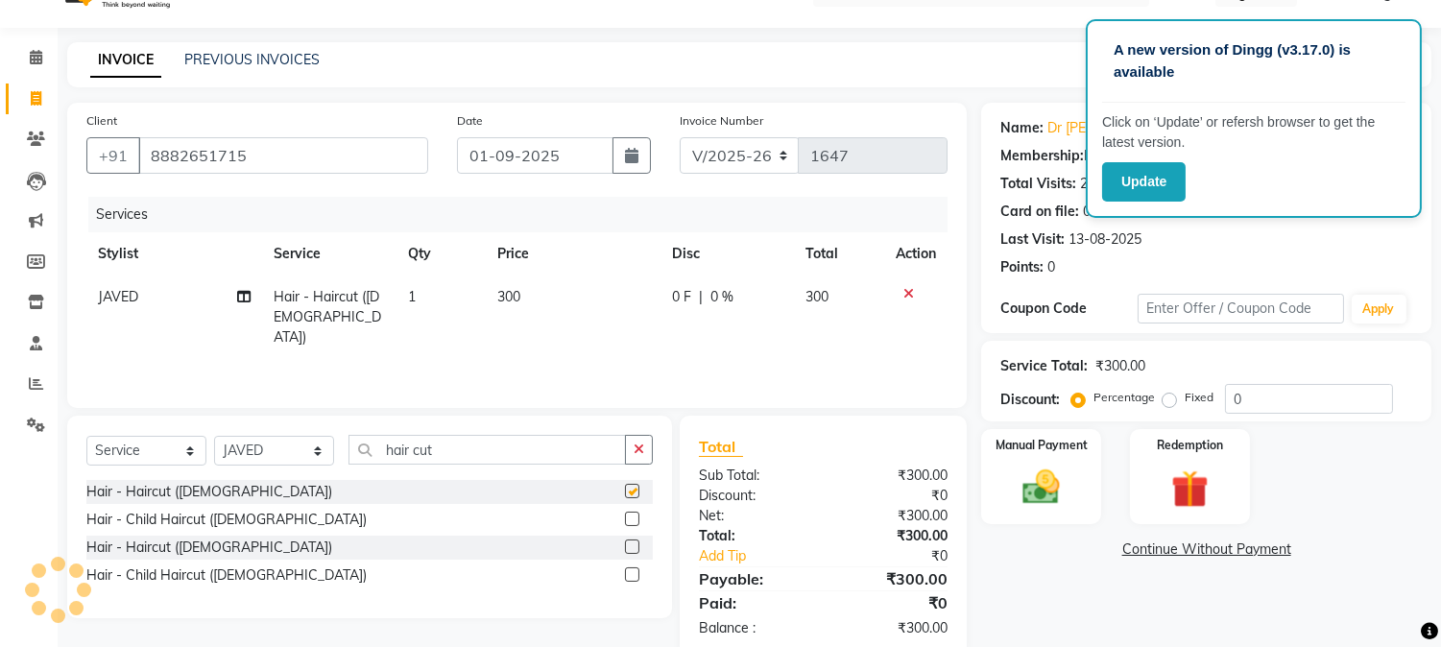
checkbox input "false"
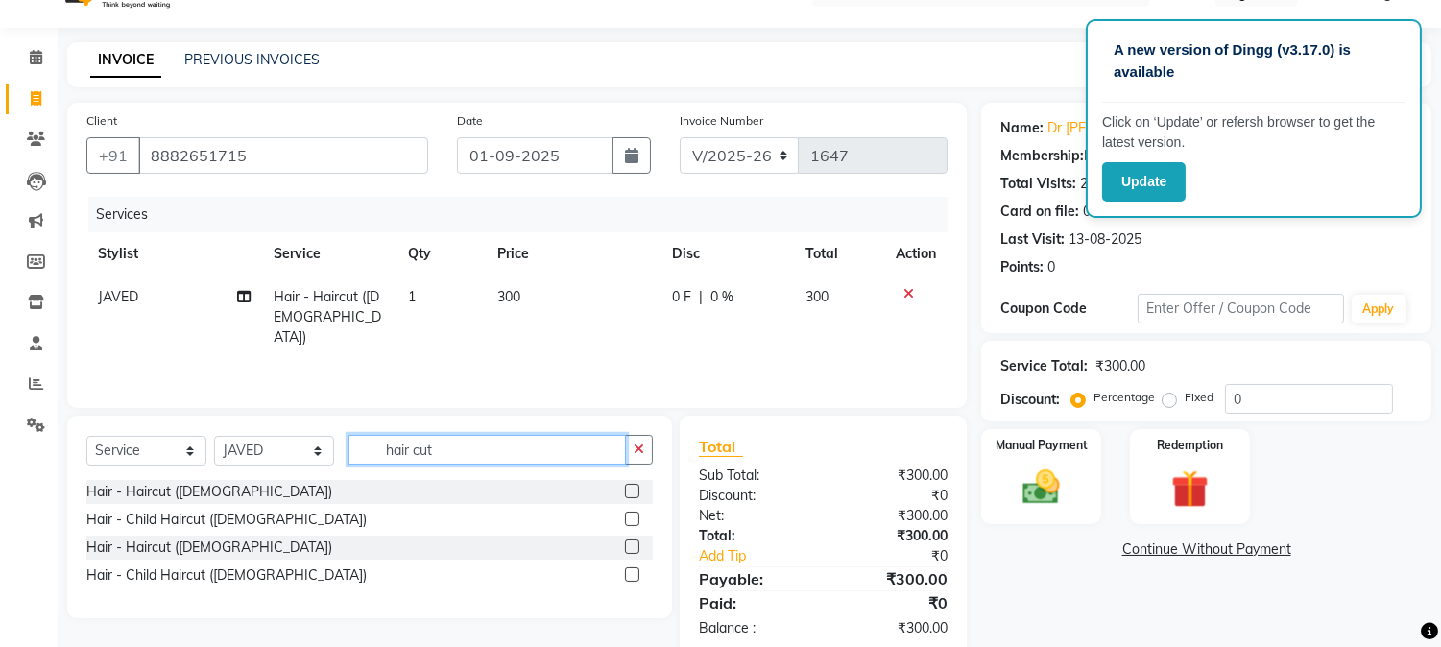
click at [521, 448] on input "hair cut" at bounding box center [488, 450] width 278 height 30
type input "h"
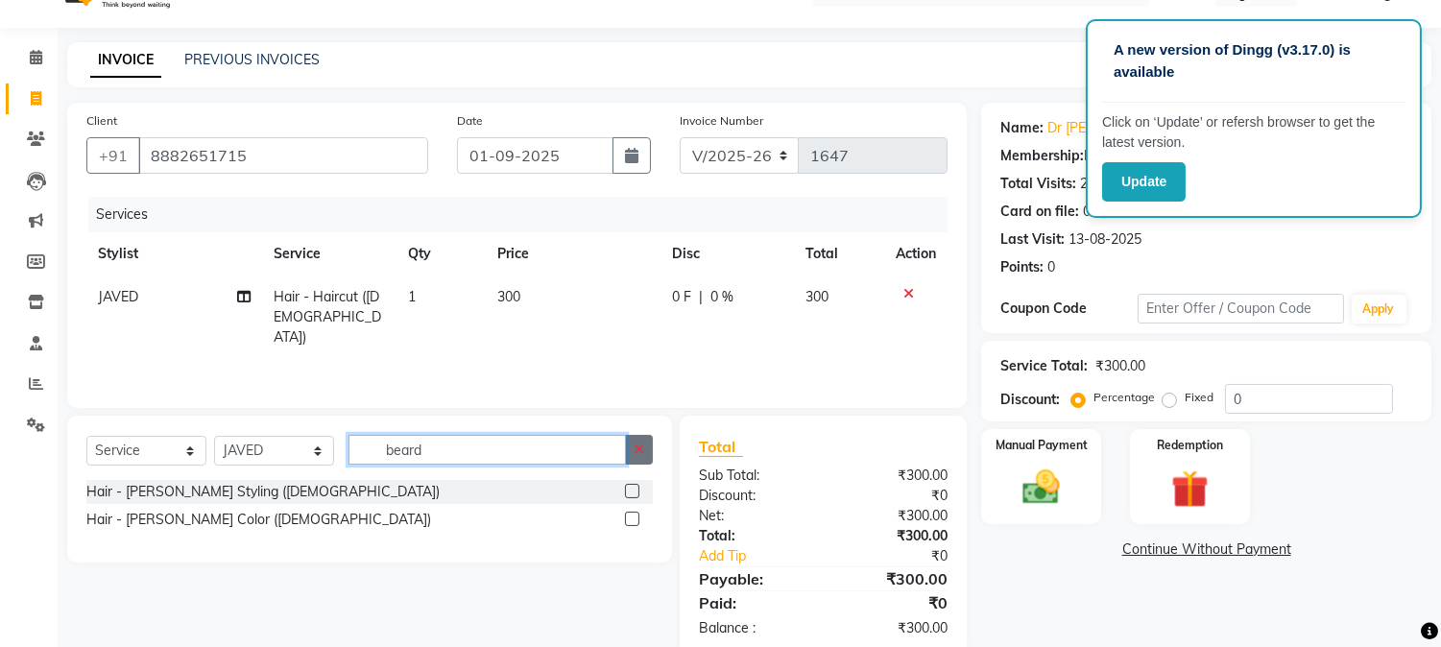
type input "beard"
click at [634, 494] on label at bounding box center [632, 491] width 14 height 14
click at [634, 494] on input "checkbox" at bounding box center [631, 492] width 12 height 12
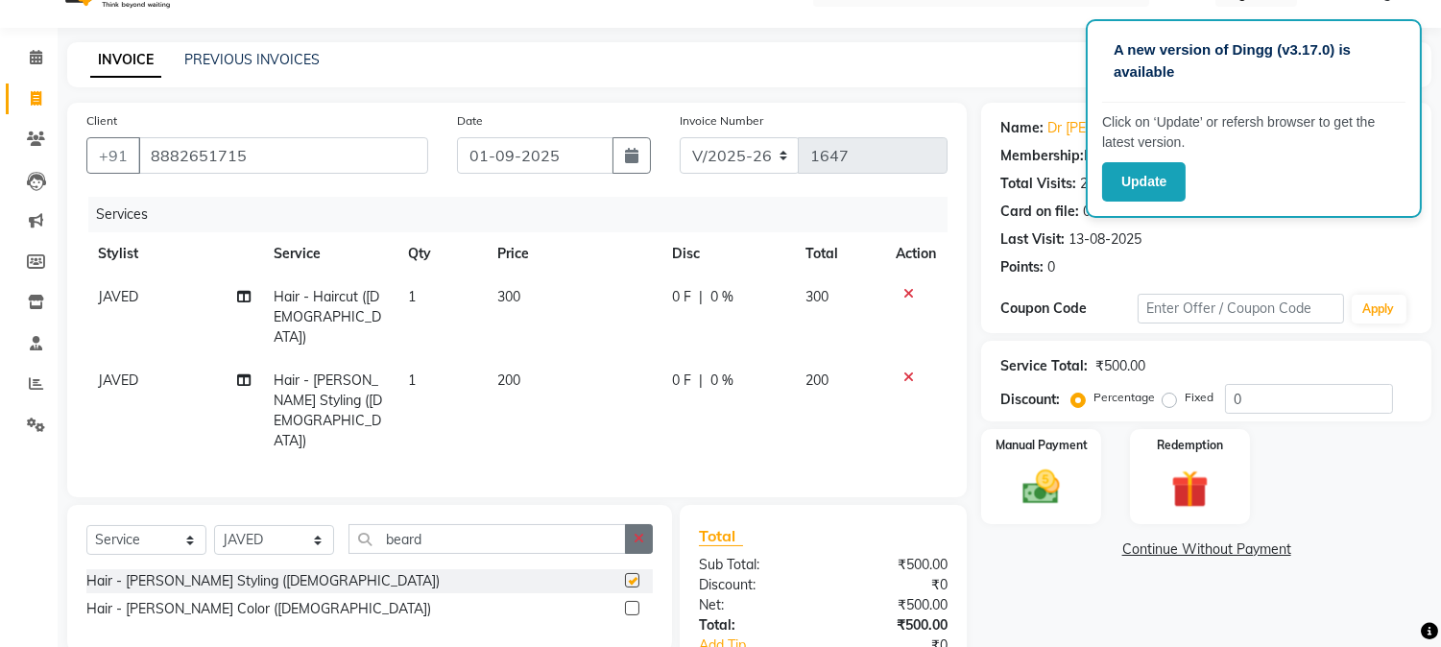
checkbox input "false"
click at [1076, 472] on div "Manual Payment" at bounding box center [1041, 476] width 125 height 98
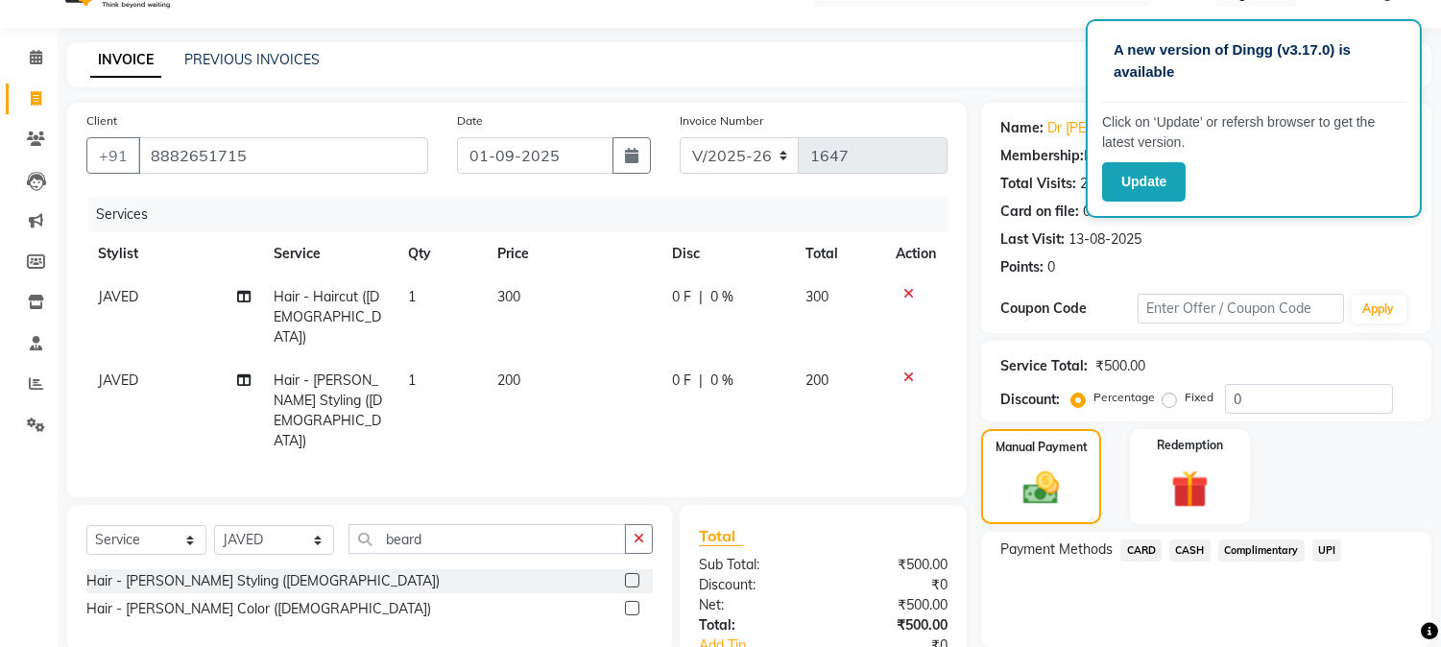
click at [1192, 548] on span "CASH" at bounding box center [1190, 551] width 41 height 22
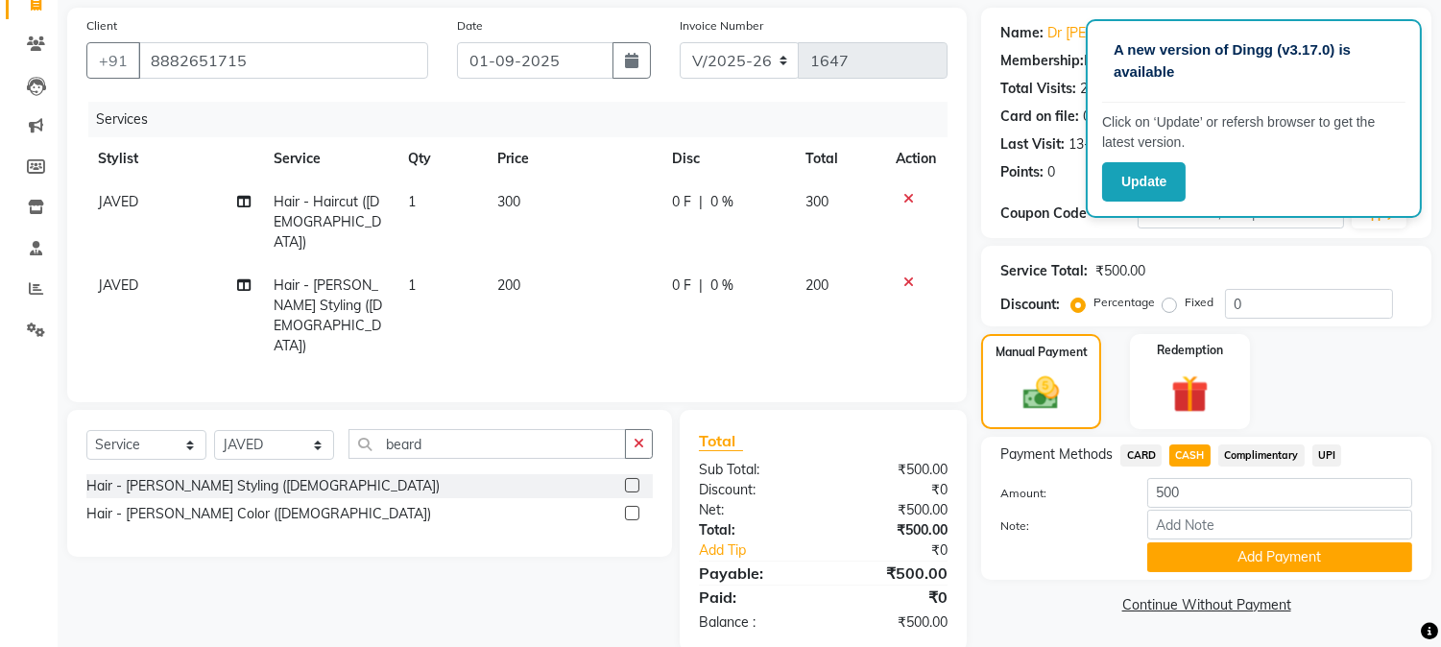
click at [1393, 559] on button "Add Payment" at bounding box center [1280, 558] width 265 height 30
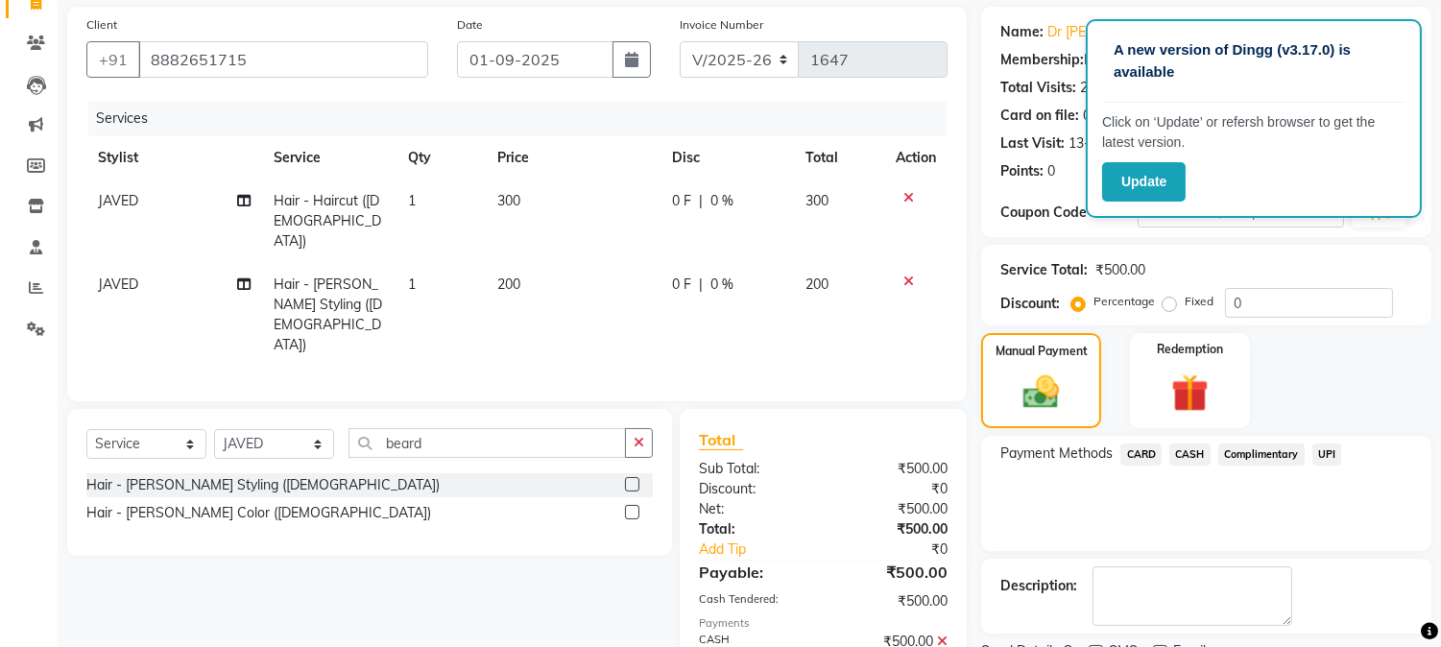
scroll to position [216, 0]
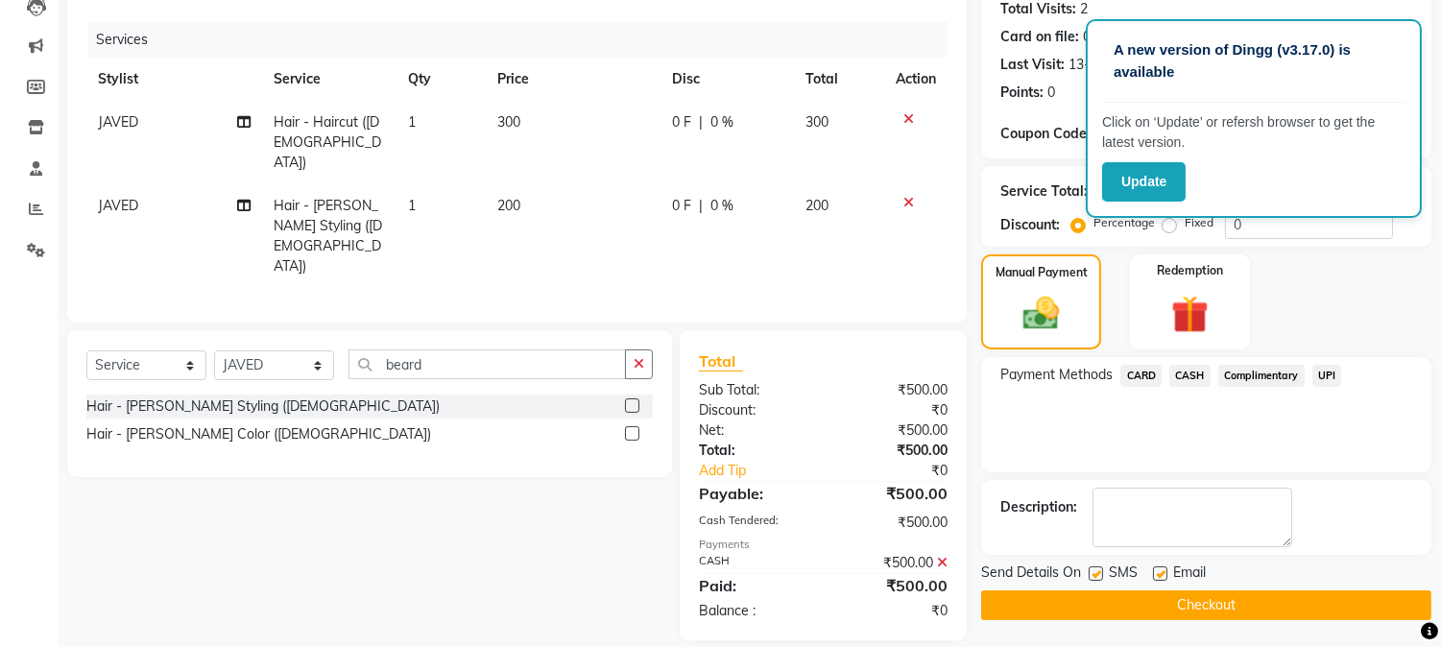
click at [1377, 598] on button "Checkout" at bounding box center [1206, 606] width 450 height 30
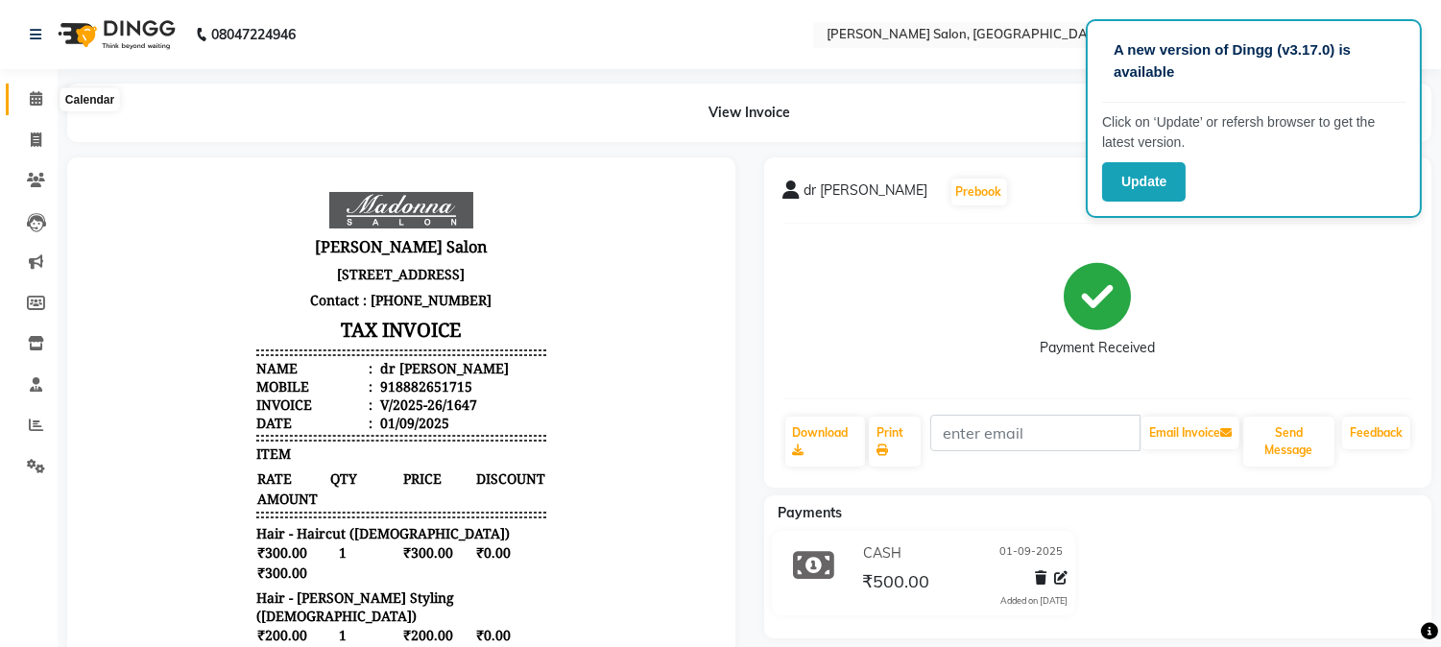
click at [36, 103] on icon at bounding box center [36, 98] width 12 height 14
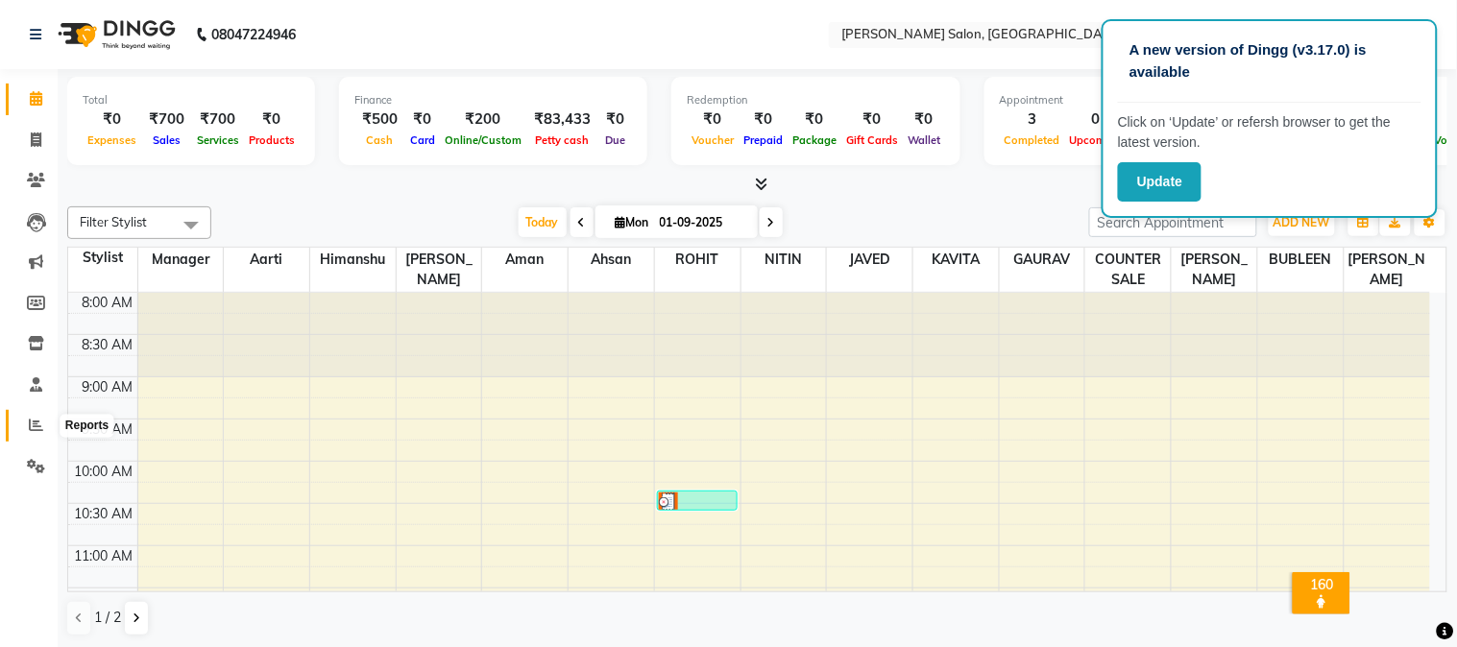
click at [36, 424] on icon at bounding box center [36, 425] width 14 height 14
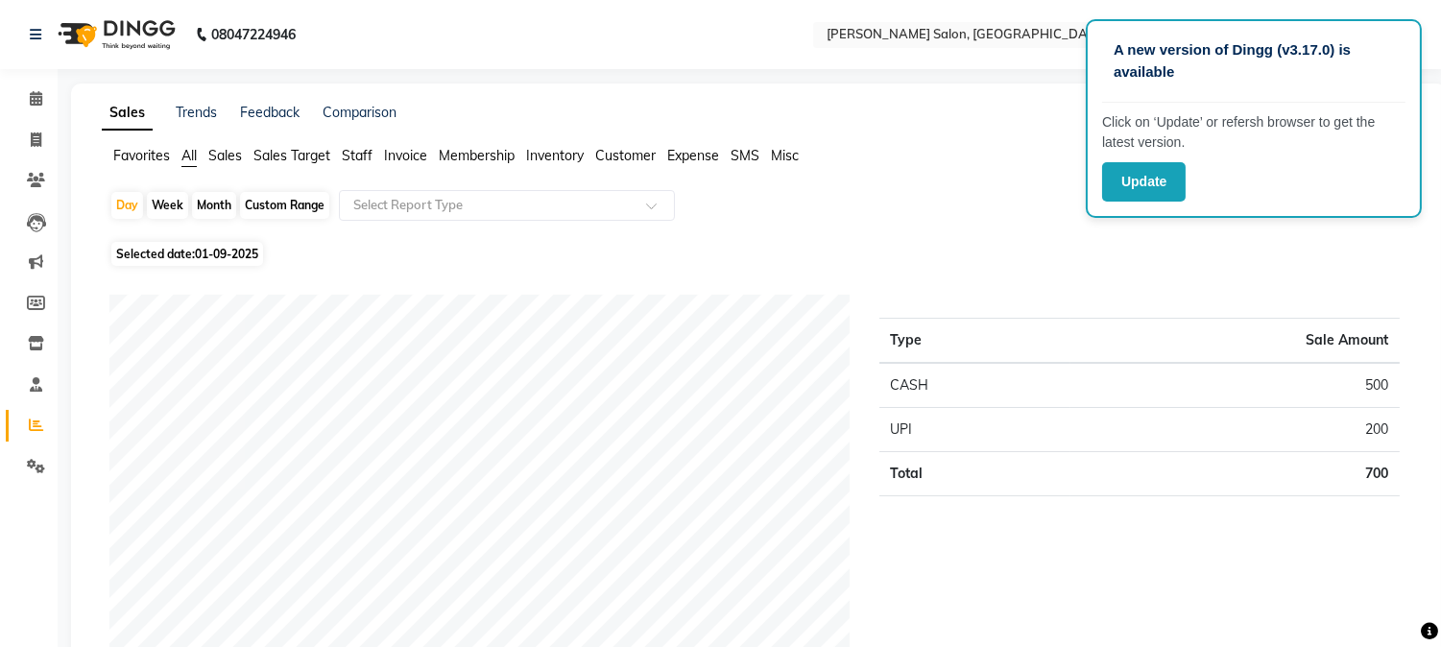
click at [351, 156] on span "Staff" at bounding box center [357, 155] width 31 height 17
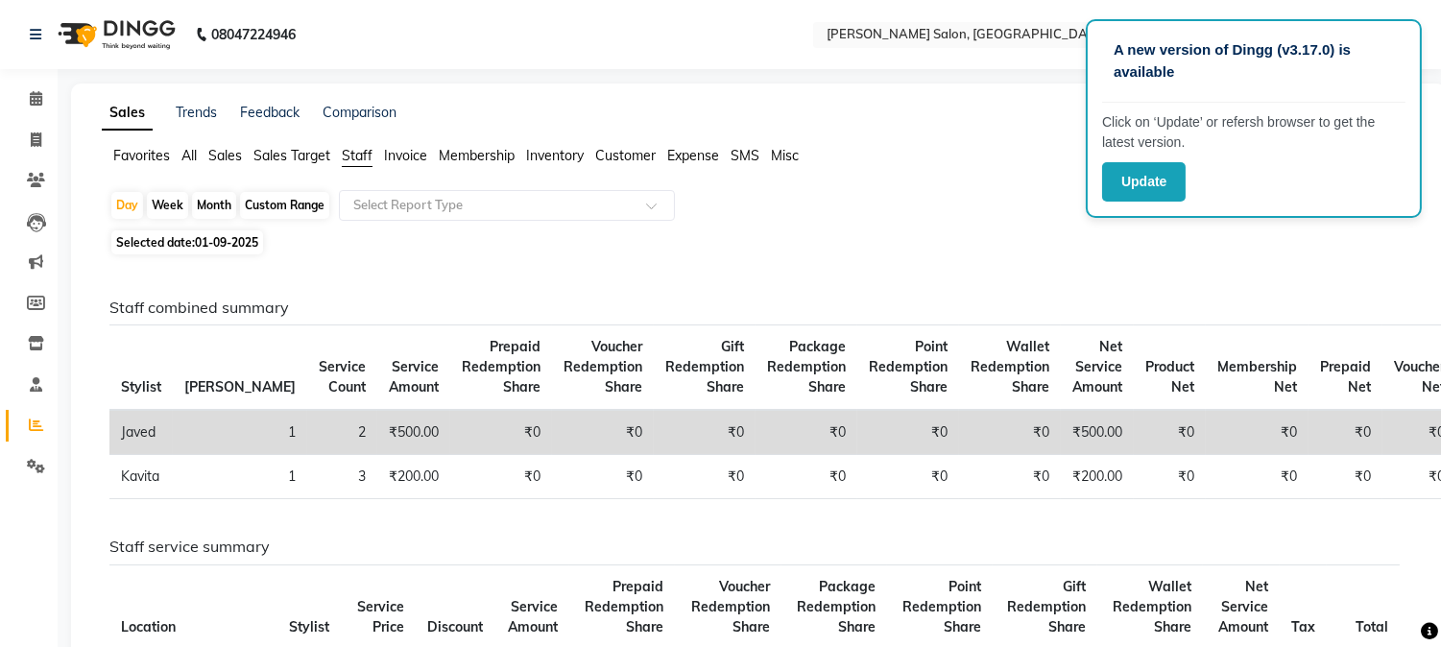
click at [207, 202] on div "Month" at bounding box center [214, 205] width 44 height 27
select select "9"
select select "2025"
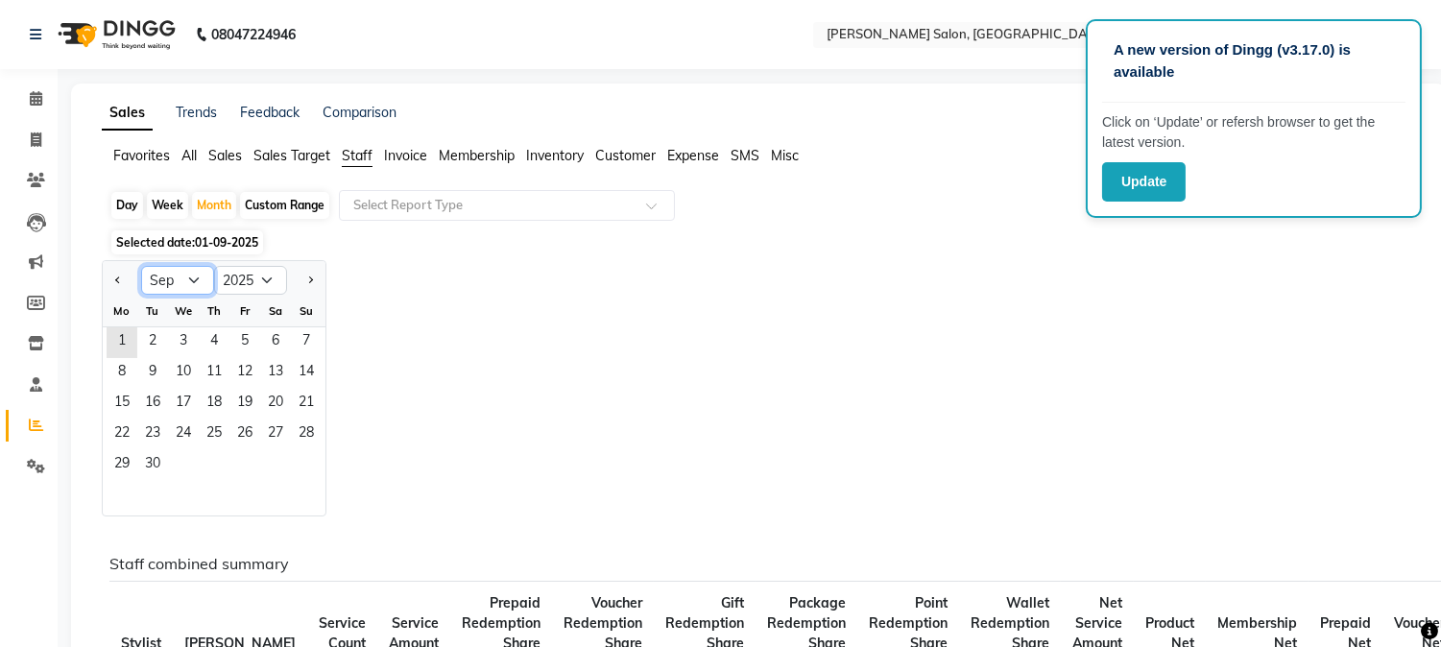
click at [190, 281] on select "Jan Feb Mar Apr May Jun [DATE] Aug Sep Oct Nov Dec" at bounding box center [177, 280] width 73 height 29
select select "8"
click at [141, 266] on select "Jan Feb Mar Apr May Jun [DATE] Aug Sep Oct Nov Dec" at bounding box center [177, 280] width 73 height 29
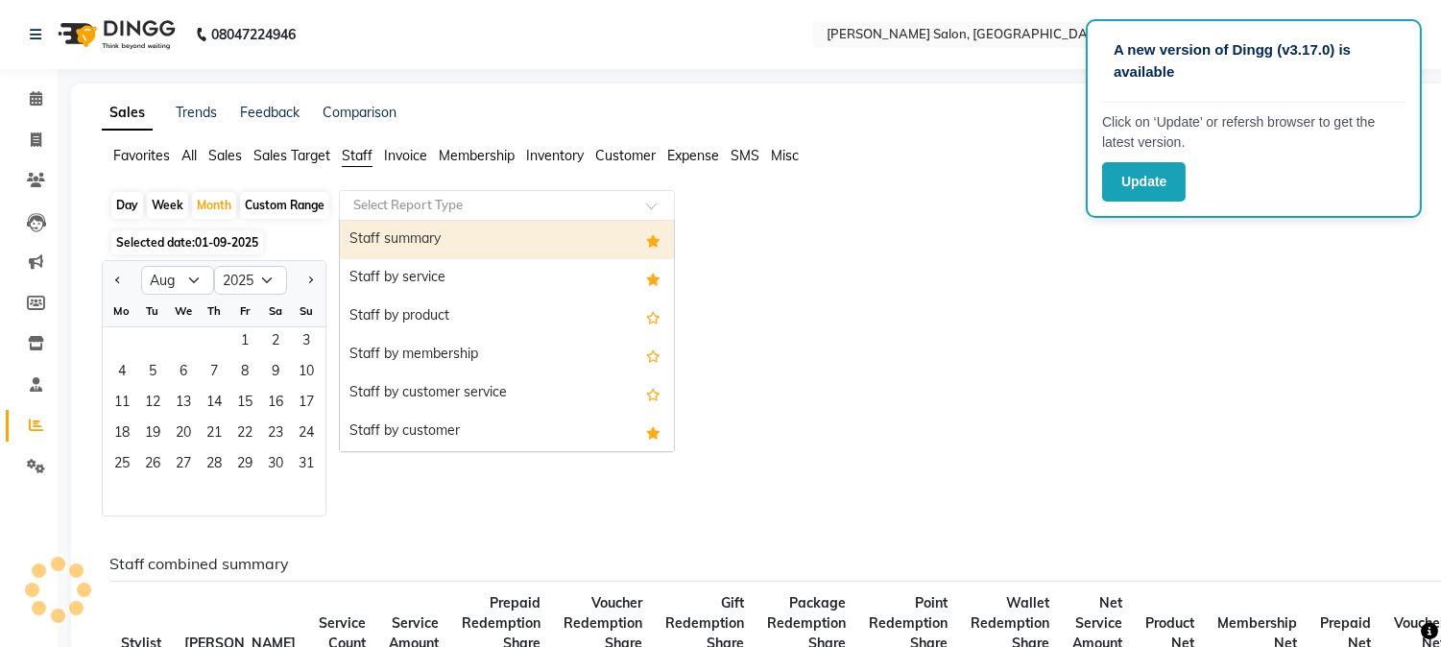
click at [632, 196] on div "Select Report Type" at bounding box center [507, 205] width 336 height 31
click at [564, 242] on div "Staff summary" at bounding box center [507, 240] width 334 height 38
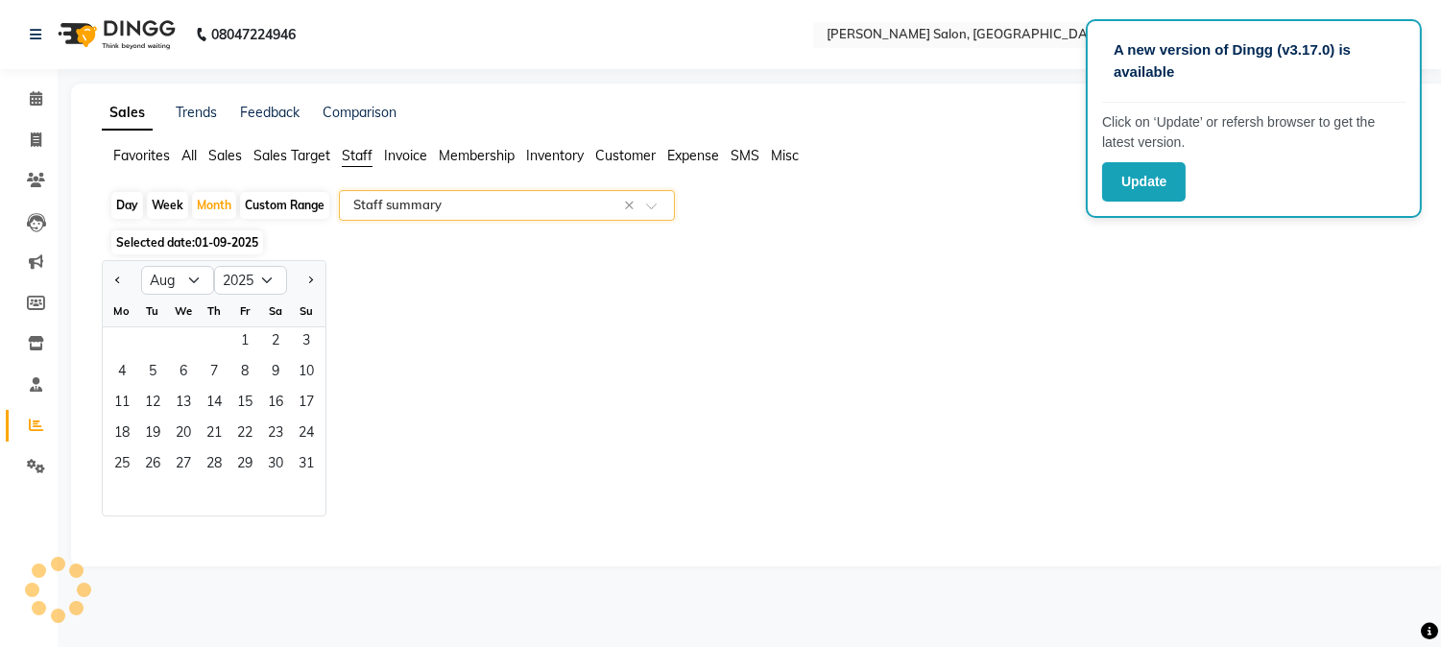
select select "csv"
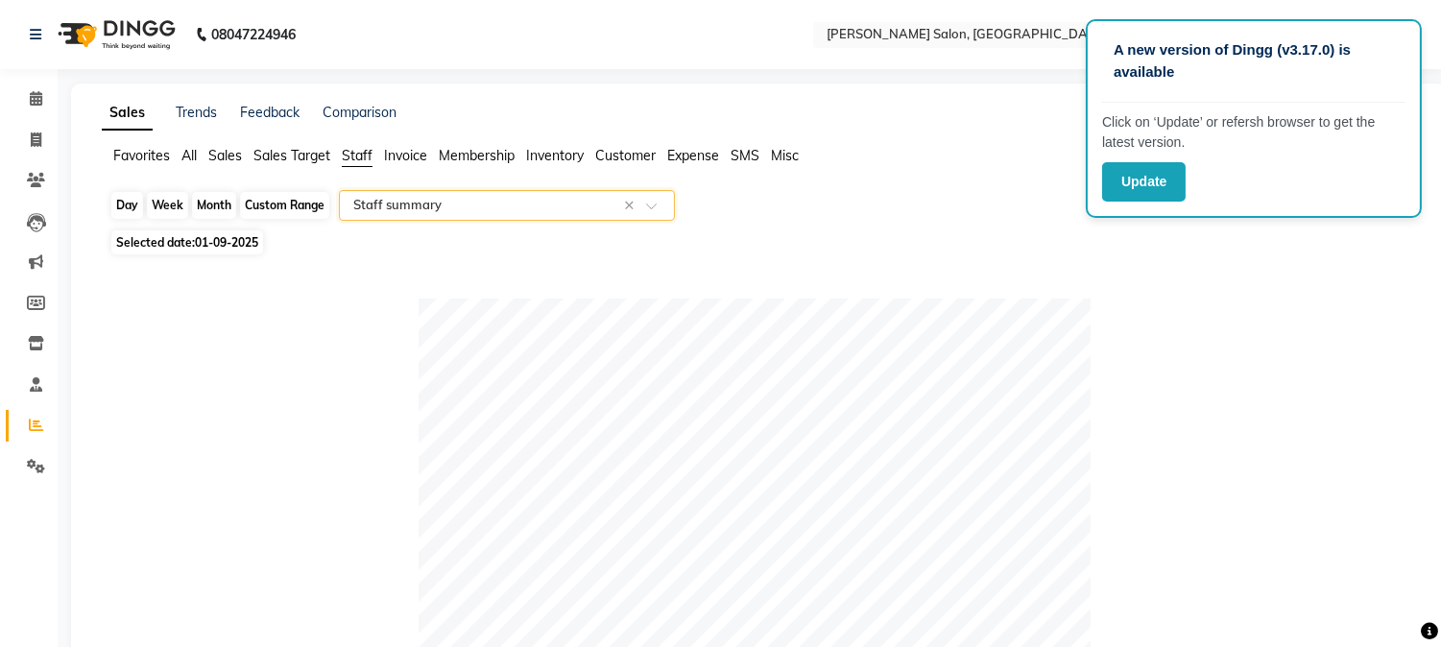
click at [219, 204] on div "Month" at bounding box center [214, 205] width 44 height 27
select select "9"
select select "2025"
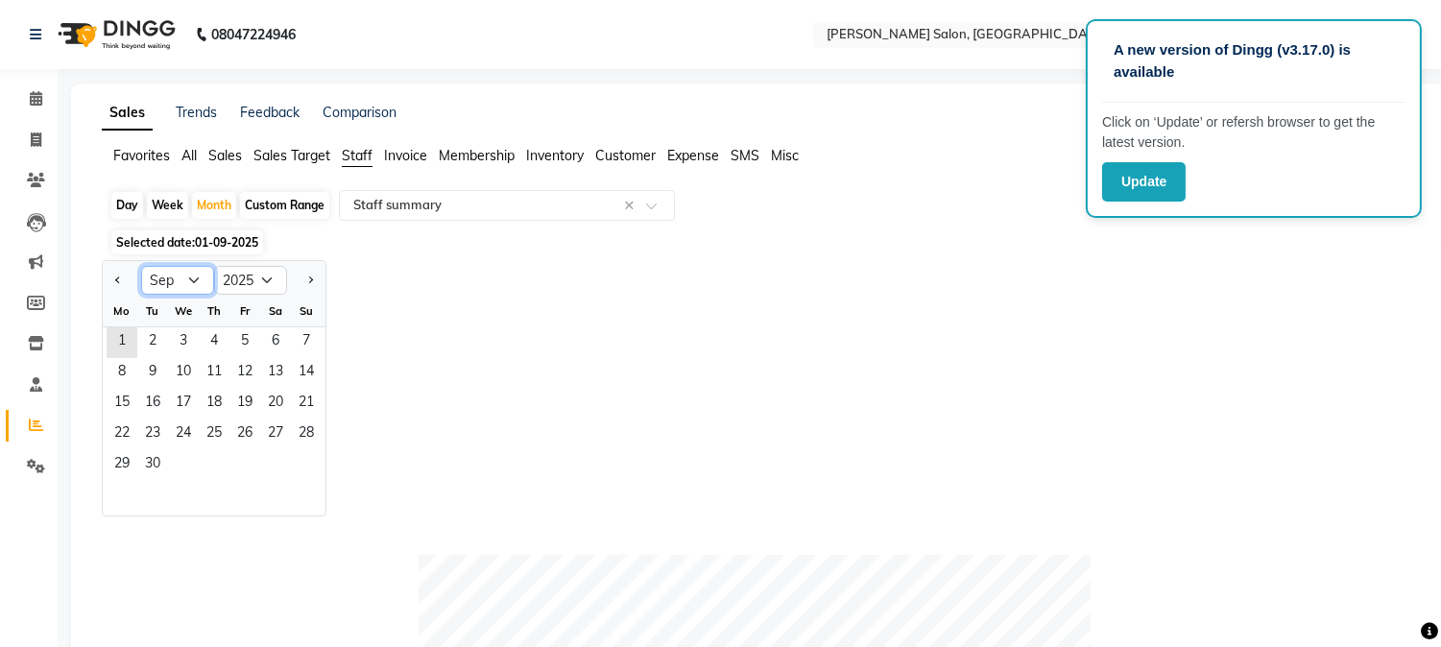
click at [195, 279] on select "Jan Feb Mar Apr May Jun [DATE] Aug Sep Oct Nov Dec" at bounding box center [177, 280] width 73 height 29
select select "8"
click at [141, 266] on select "Jan Feb Mar Apr May Jun [DATE] Aug Sep Oct Nov Dec" at bounding box center [177, 280] width 73 height 29
click at [305, 471] on span "31" at bounding box center [306, 465] width 31 height 31
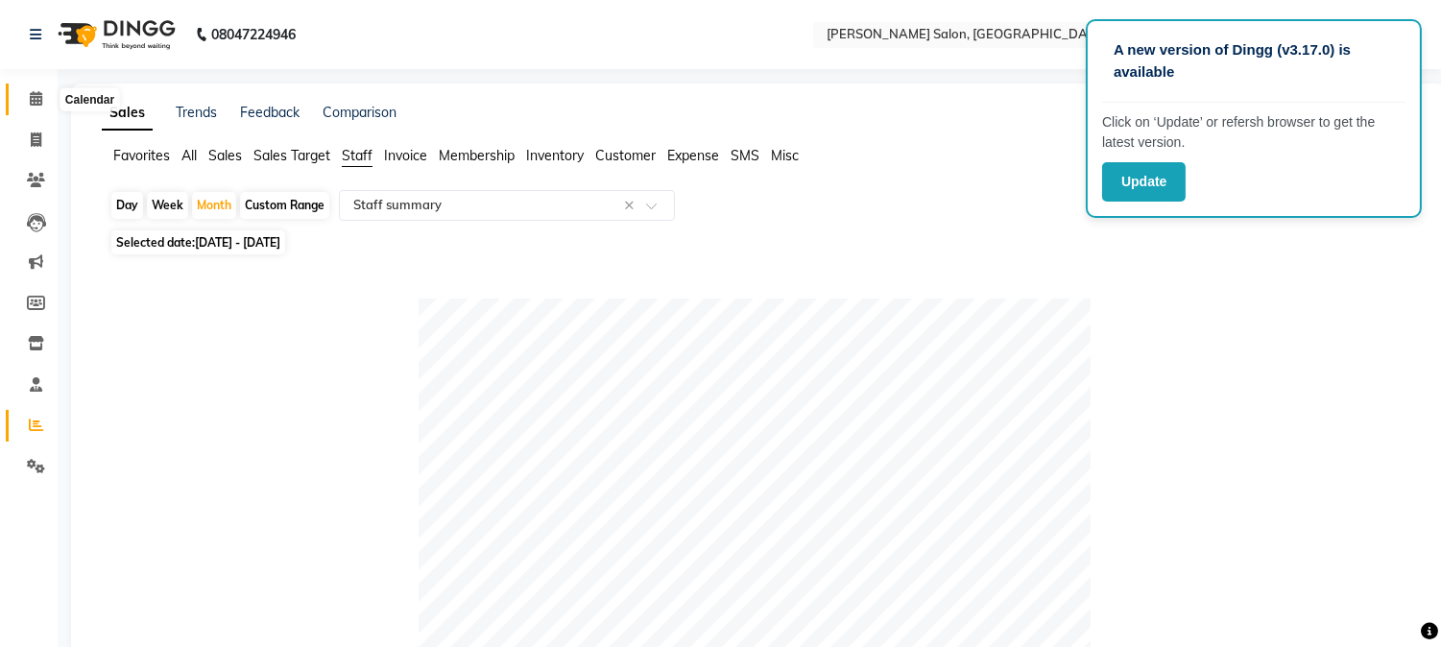
click at [44, 100] on span at bounding box center [36, 99] width 34 height 22
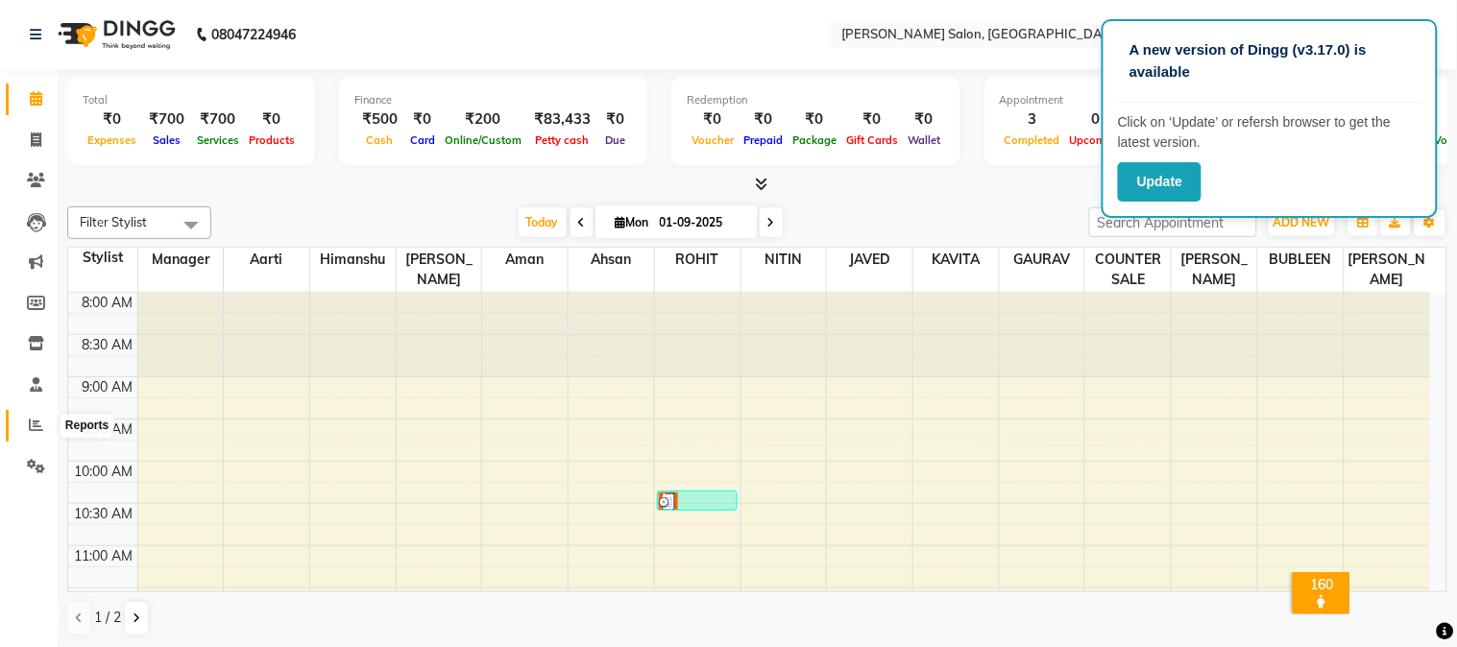
click at [36, 424] on icon at bounding box center [36, 425] width 14 height 14
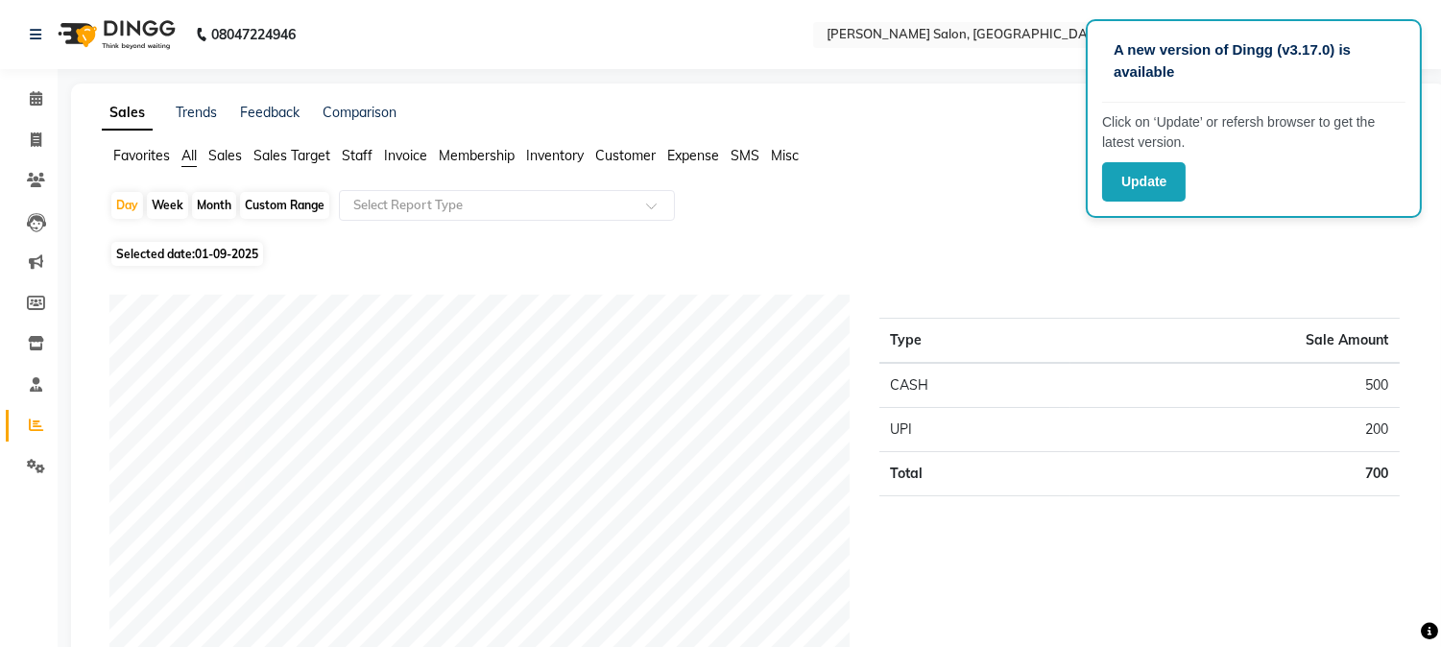
click at [351, 157] on span "Staff" at bounding box center [357, 155] width 31 height 17
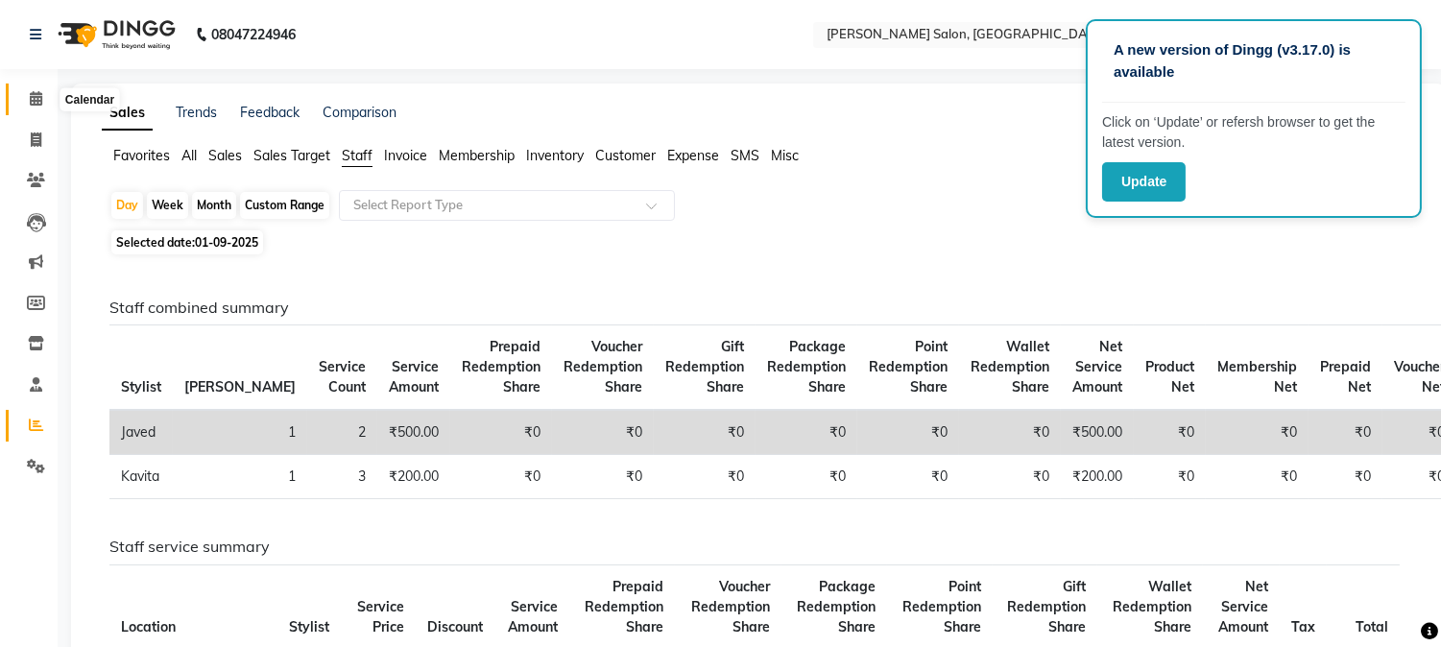
click at [35, 97] on icon at bounding box center [36, 98] width 12 height 14
